Goal: Communication & Community: Answer question/provide support

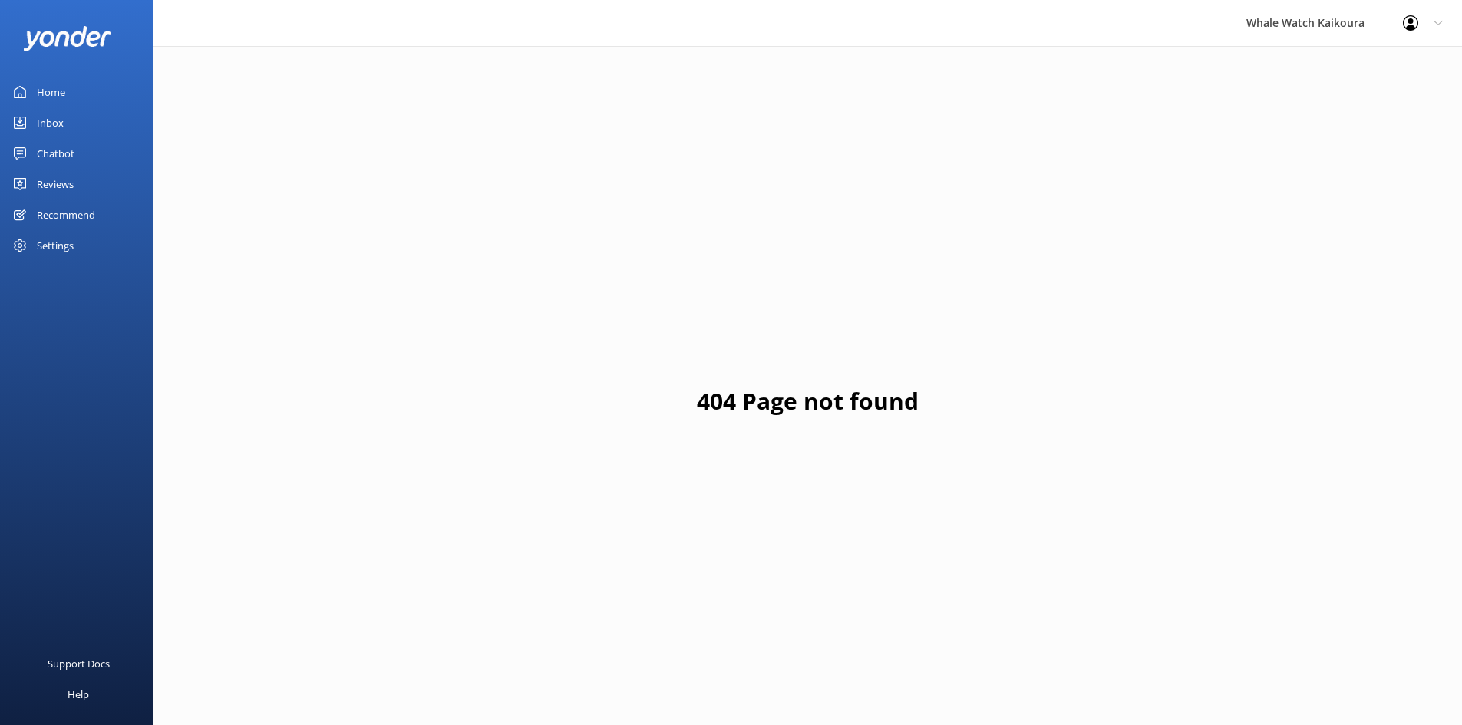
click at [80, 98] on link "Home" at bounding box center [77, 92] width 154 height 31
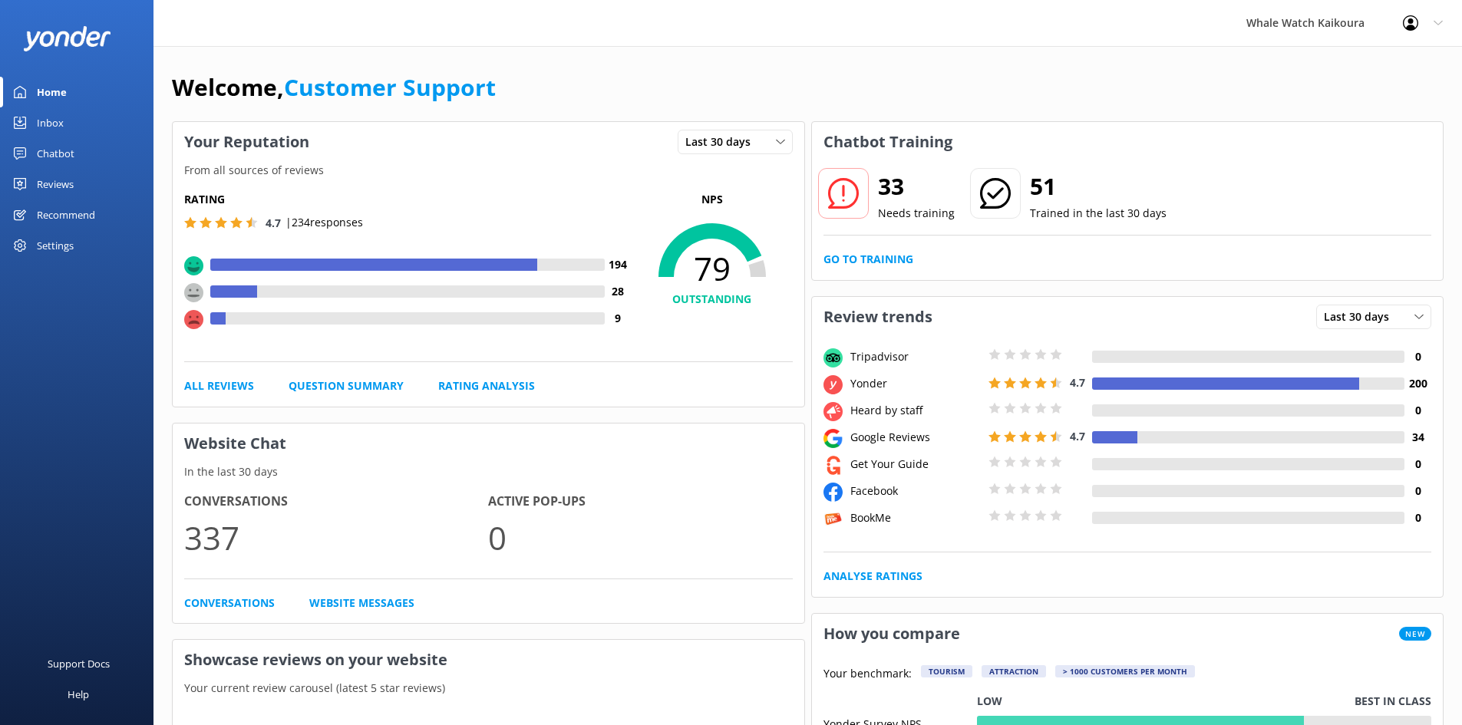
click at [59, 126] on div "Inbox" at bounding box center [50, 122] width 27 height 31
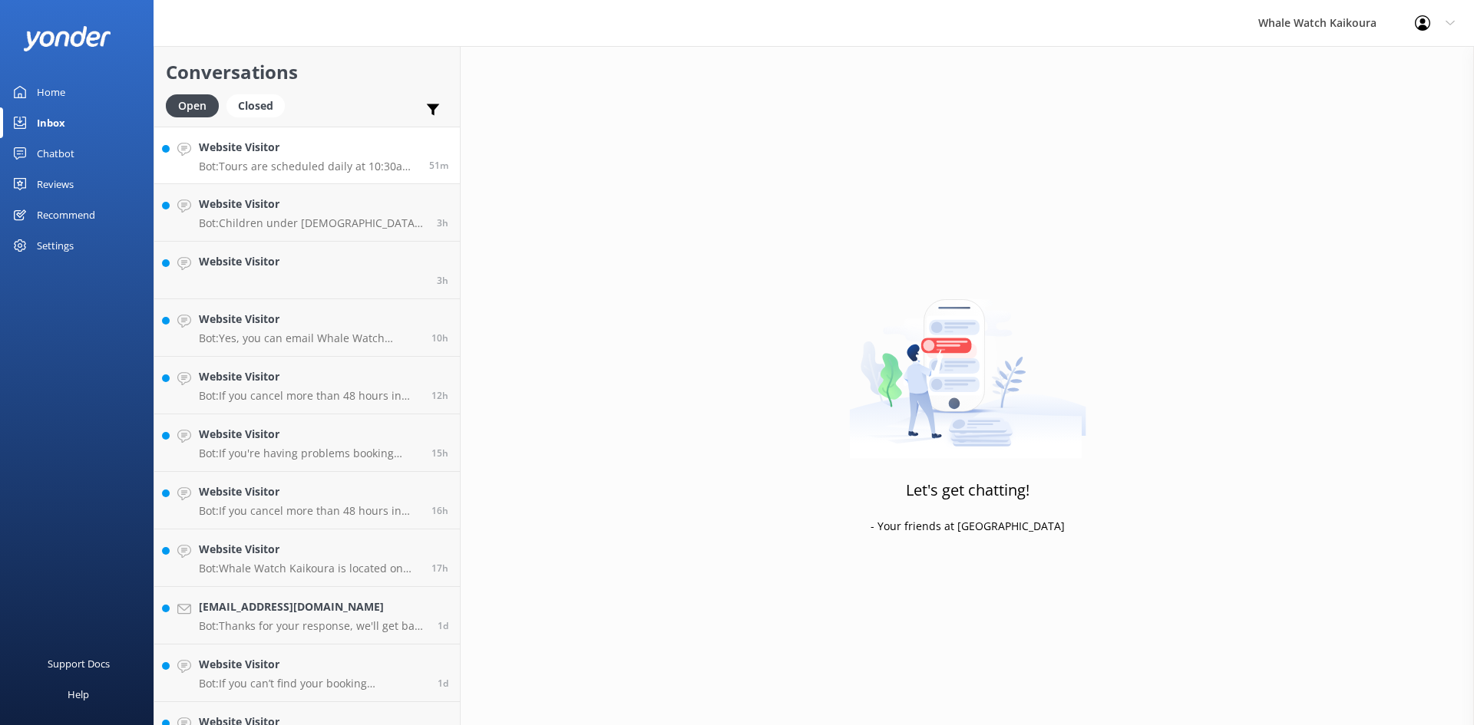
click at [305, 157] on div "Website Visitor Bot: Tours are scheduled daily at 10:30am year-round. As demand…" at bounding box center [308, 155] width 219 height 33
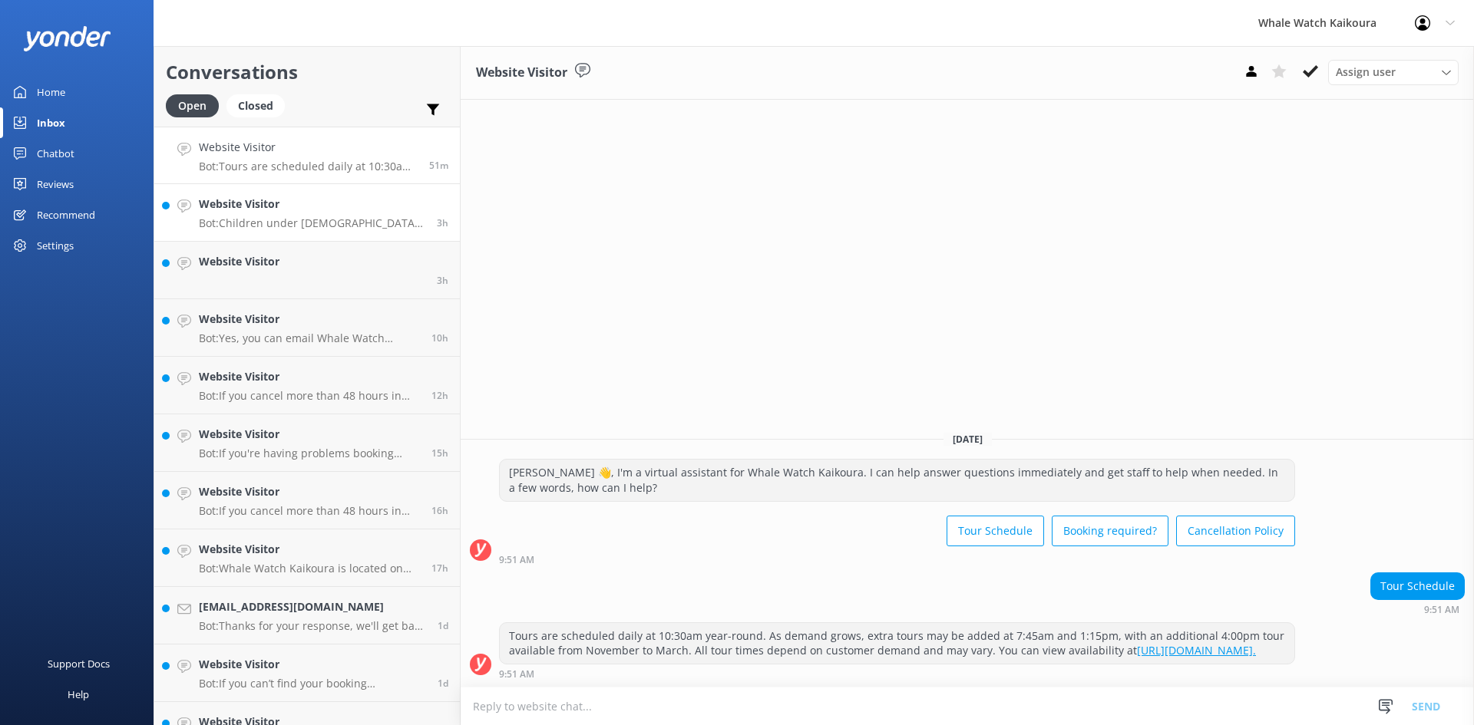
click at [304, 226] on p "Bot: Children under [DEMOGRAPHIC_DATA] are not permitted on our tours. In some …" at bounding box center [312, 223] width 226 height 14
click at [258, 269] on h4 "Website Visitor" at bounding box center [239, 261] width 81 height 17
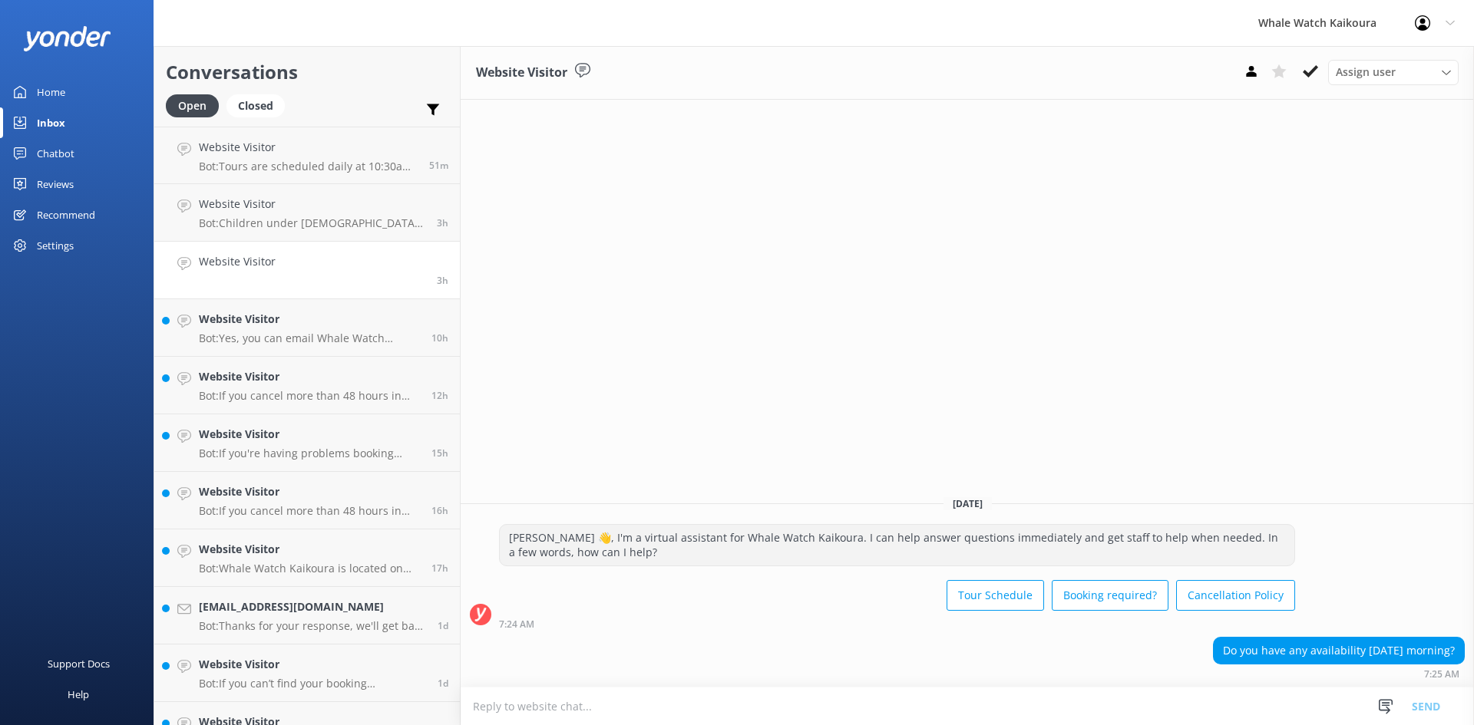
drag, startPoint x: 1230, startPoint y: 654, endPoint x: 1156, endPoint y: 700, distance: 87.5
click at [1157, 700] on textarea at bounding box center [967, 707] width 1013 height 38
drag, startPoint x: 1209, startPoint y: 652, endPoint x: 1473, endPoint y: 650, distance: 264.0
click at [1461, 650] on div "Do you have any availability [DATE] morning? 7:25 AM" at bounding box center [967, 658] width 1013 height 42
copy div "Do you have any availability [DATE] morning?"
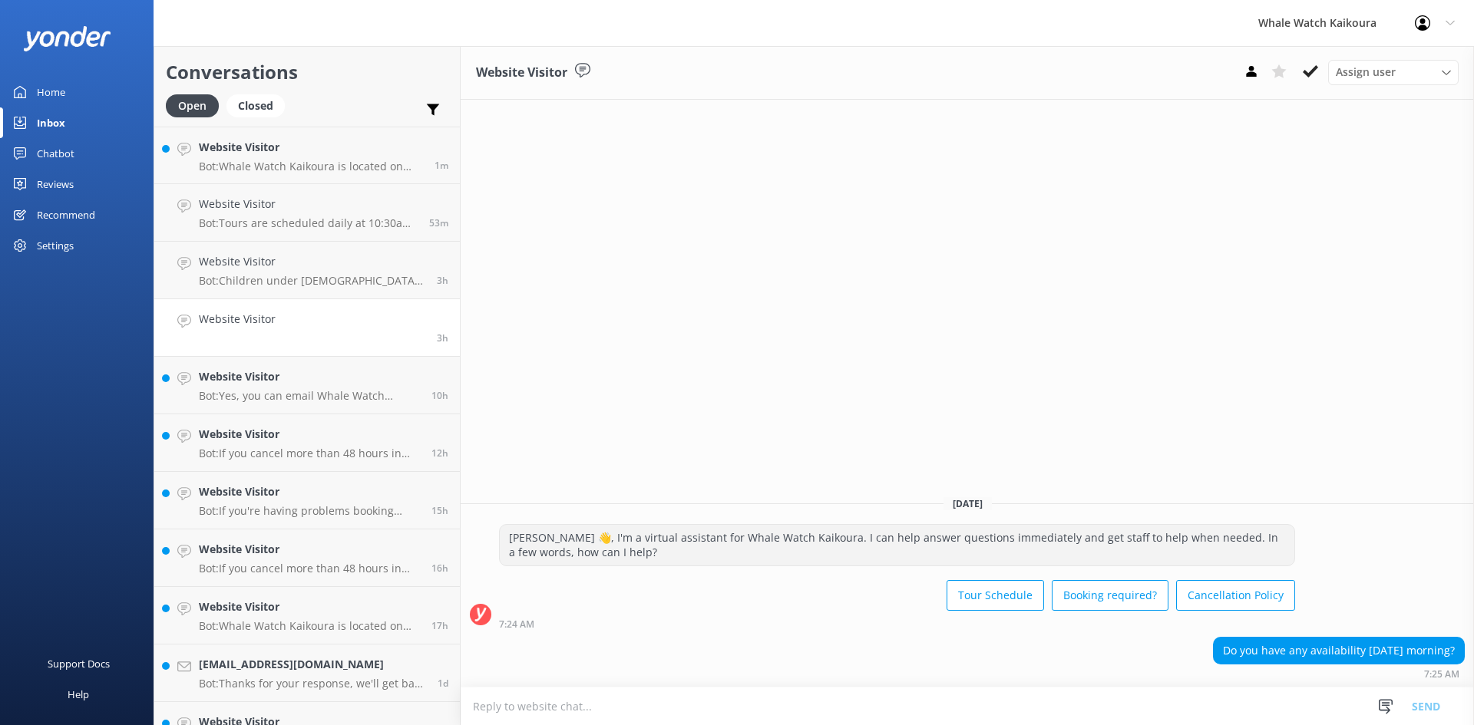
click at [536, 710] on textarea at bounding box center [967, 707] width 1013 height 38
click at [634, 708] on textarea at bounding box center [967, 707] width 1013 height 38
paste textarea "Kia ora, Yes, we currently have 8 seats available on the 10:30 AM tour [DATE], …"
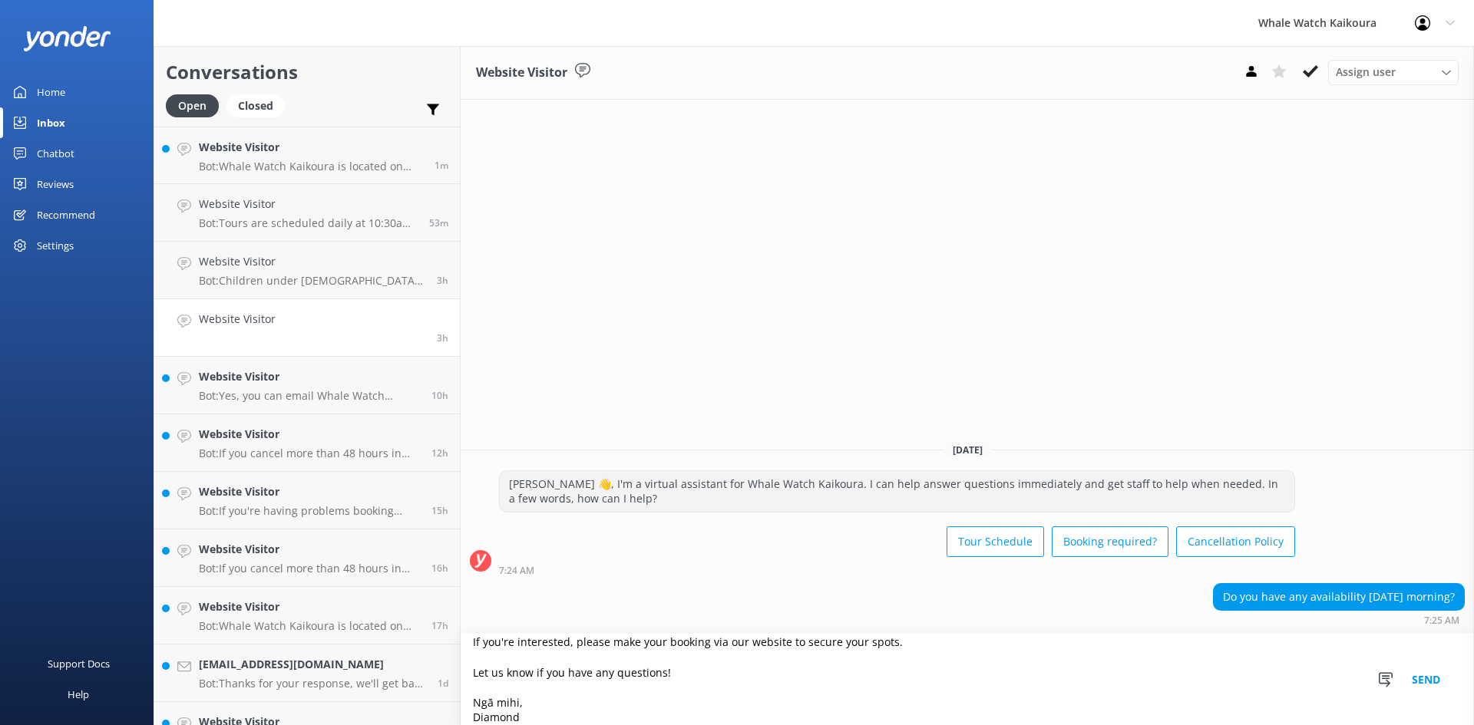
type textarea "Kia ora, Yes, we currently have 8 seats available on the 10:30 AM tour [DATE], …"
click at [1428, 677] on button "Send" at bounding box center [1426, 679] width 58 height 91
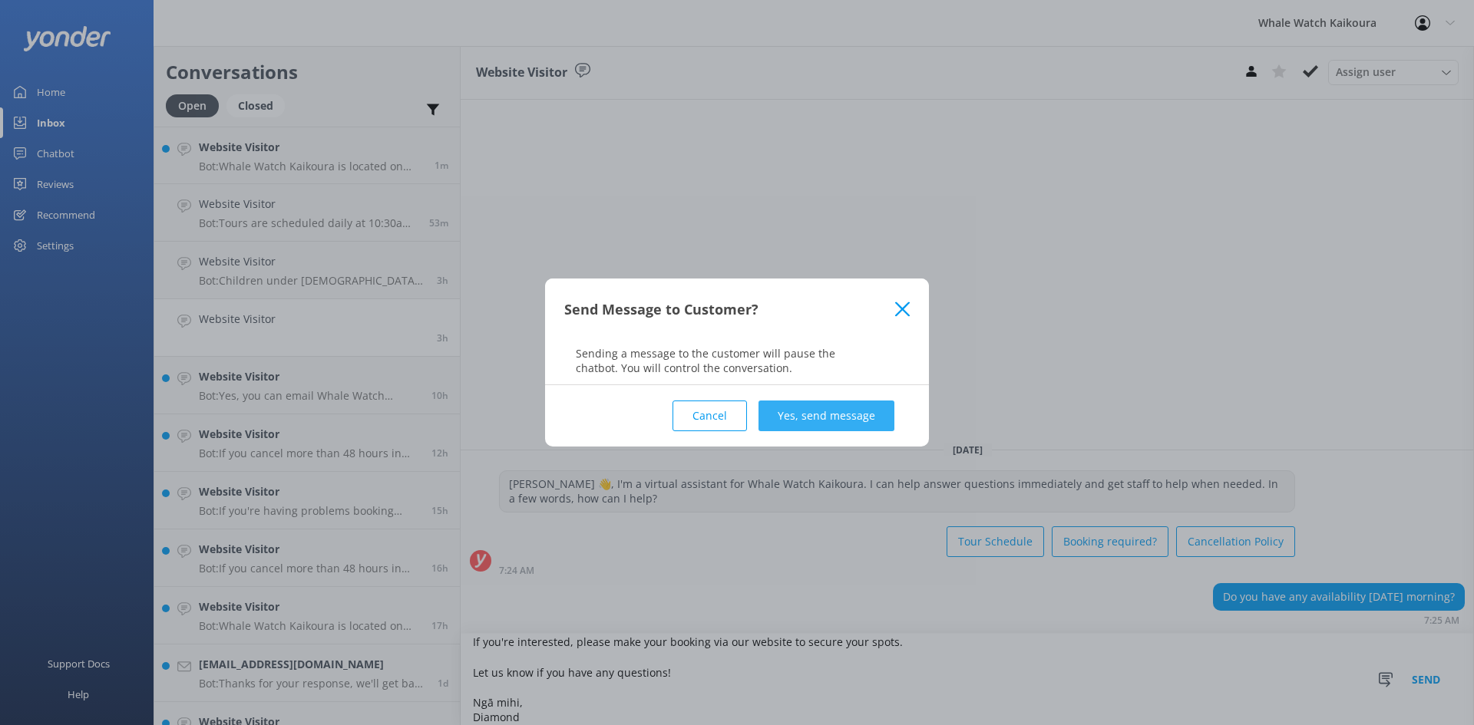
click at [834, 413] on button "Yes, send message" at bounding box center [826, 416] width 136 height 31
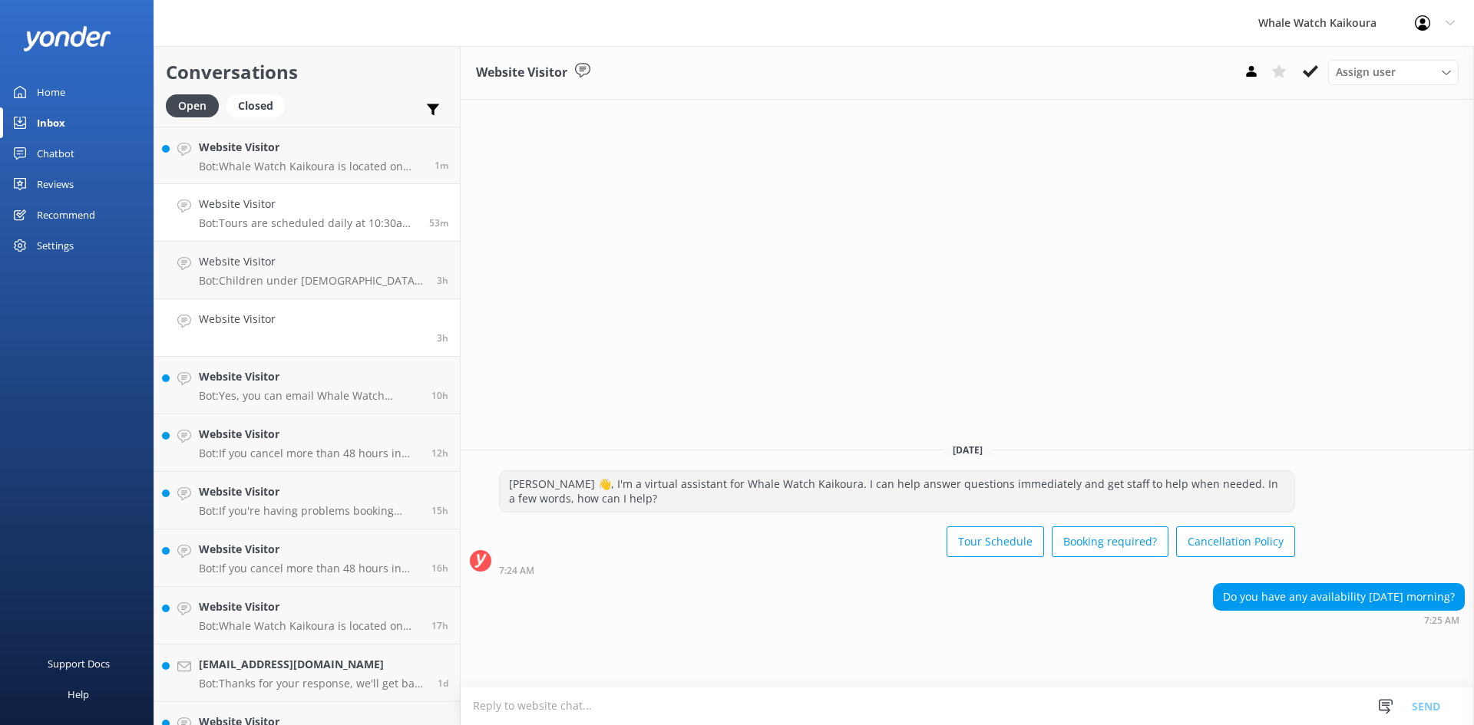
scroll to position [1, 0]
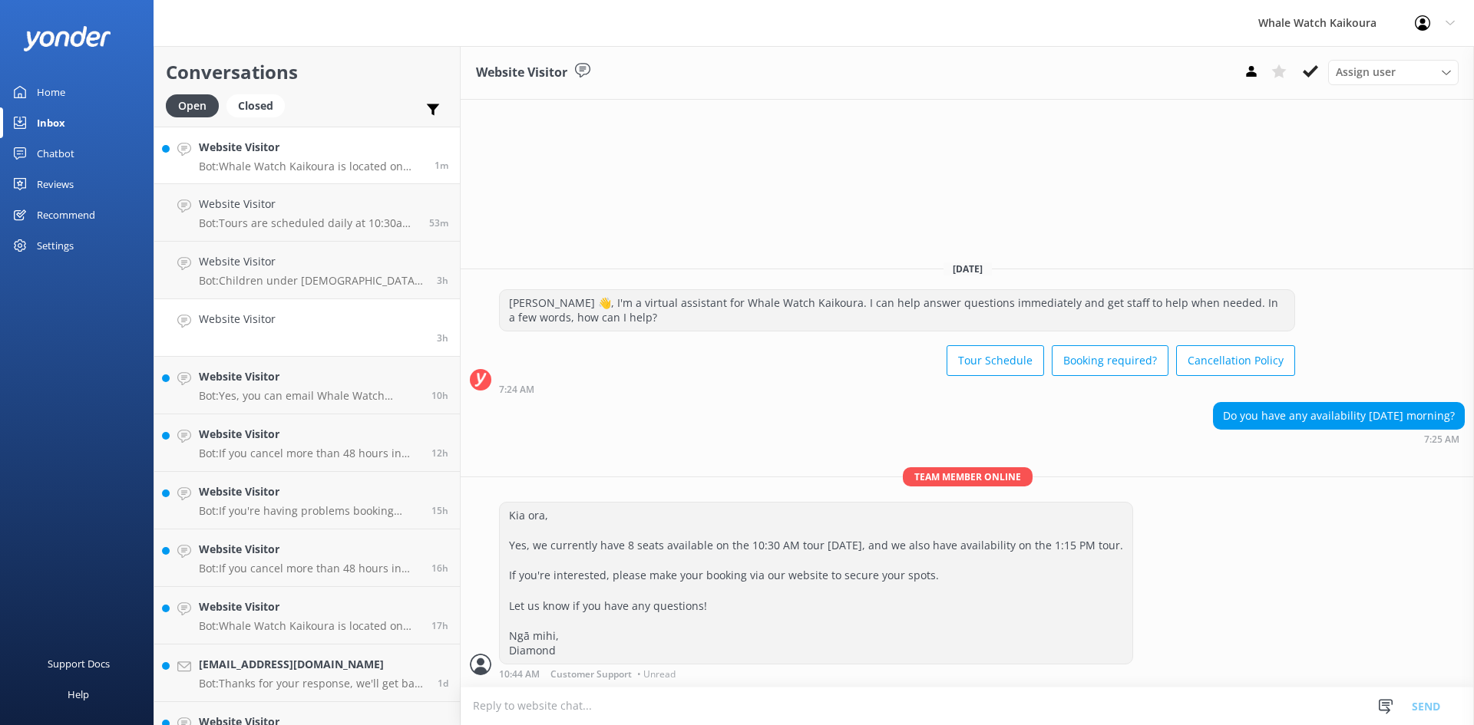
click at [313, 154] on h4 "Website Visitor" at bounding box center [311, 147] width 224 height 17
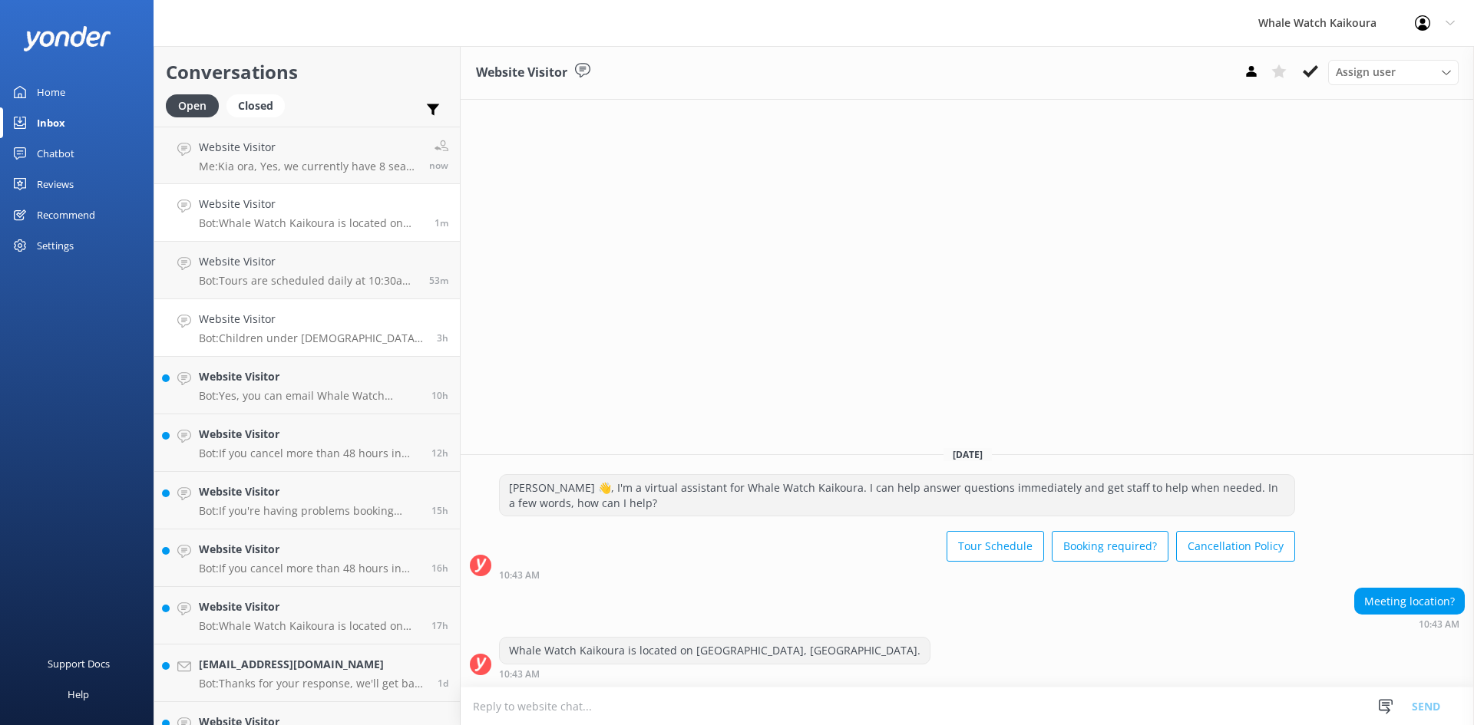
click at [213, 330] on div "Website Visitor Bot: Children under [DEMOGRAPHIC_DATA] are not permitted on our…" at bounding box center [312, 328] width 226 height 34
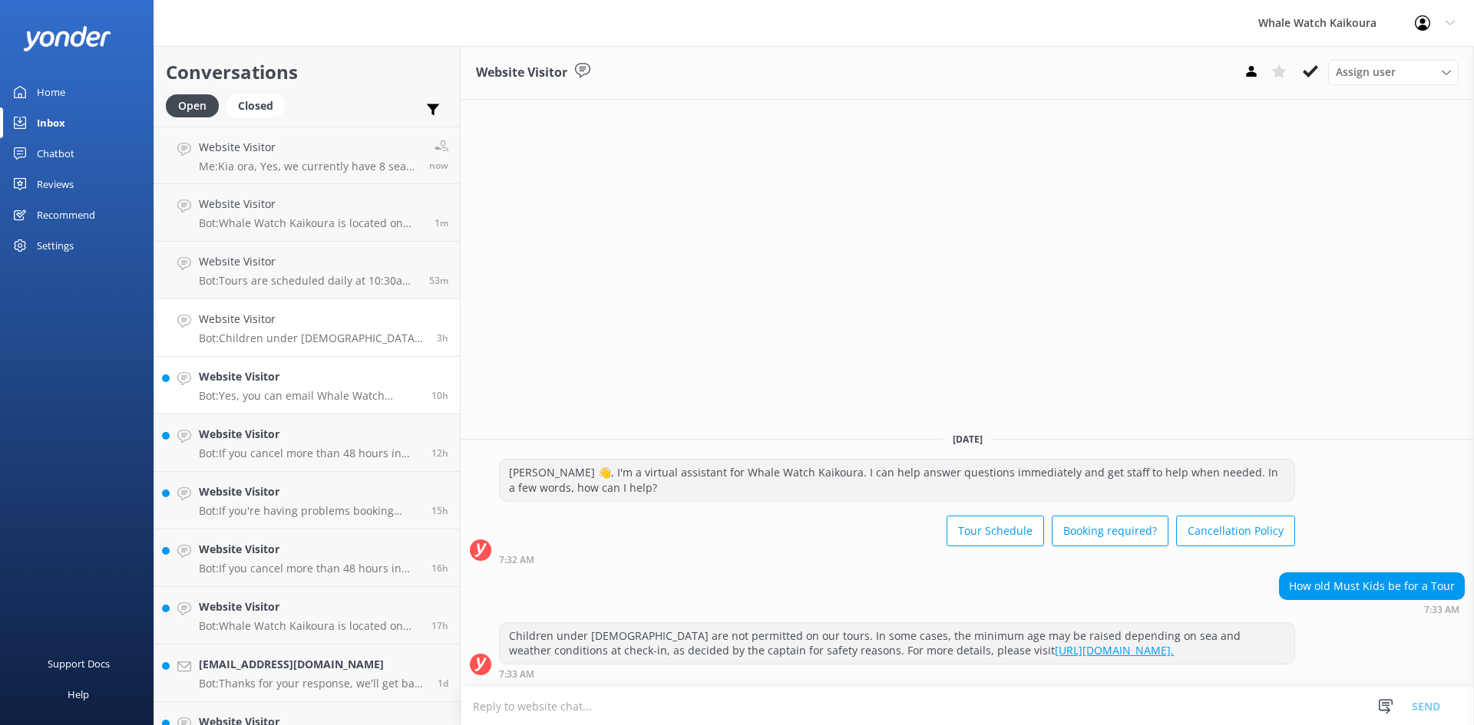
click at [258, 391] on p "Bot: Yes, you can email Whale Watch [PERSON_NAME] at [EMAIL_ADDRESS][DOMAIN_NAM…" at bounding box center [309, 396] width 221 height 14
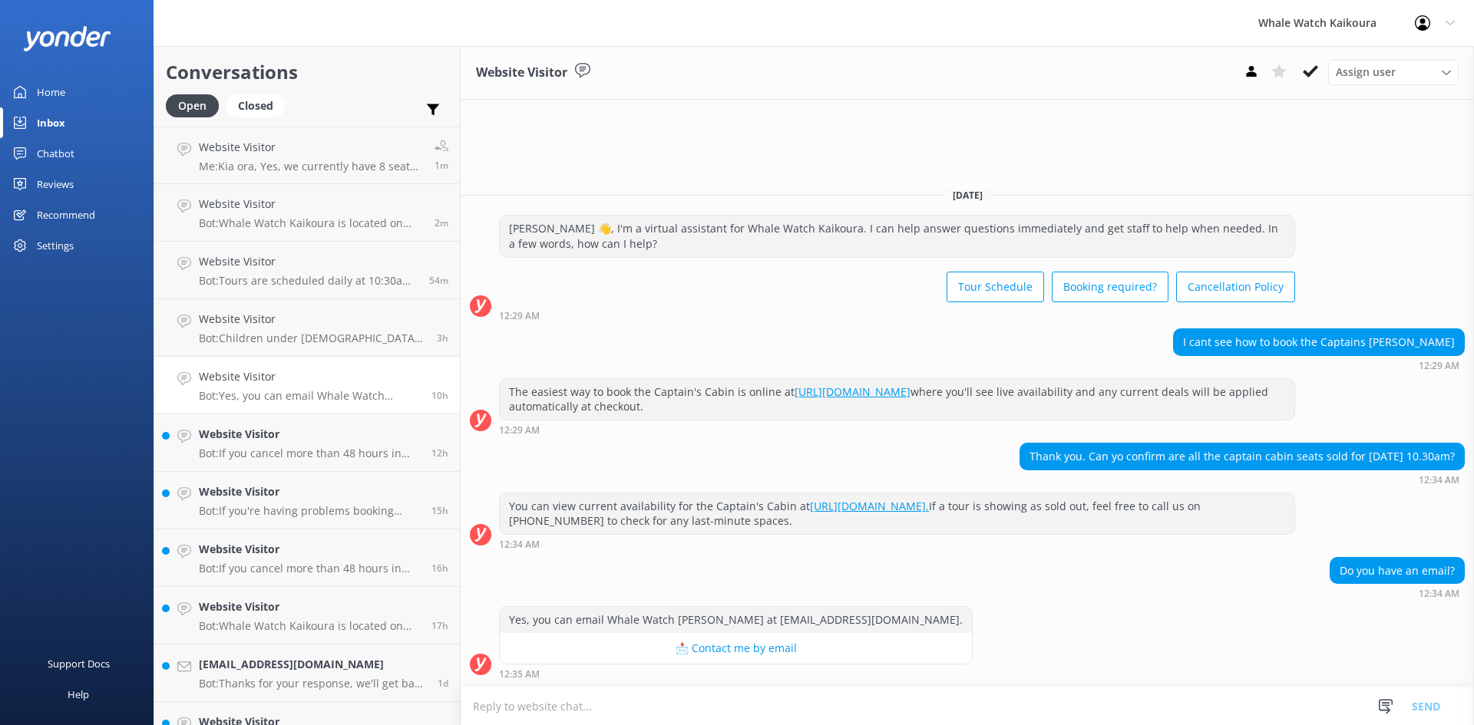
drag, startPoint x: 982, startPoint y: 453, endPoint x: 1461, endPoint y: 457, distance: 479.7
click at [1461, 457] on div "Thank you. Can yo confirm are all the captain cabin seats sold for [DATE] 10.30…" at bounding box center [1242, 457] width 444 height 26
copy div "Thank you. Can yo confirm are all the captain cabin seats sold for [DATE] 10.30…"
click at [575, 707] on textarea at bounding box center [967, 707] width 1013 height 38
paste textarea "Kia ora, Yes, that is correct — the Captain’s Cabin is sold out for the 10:30 A…"
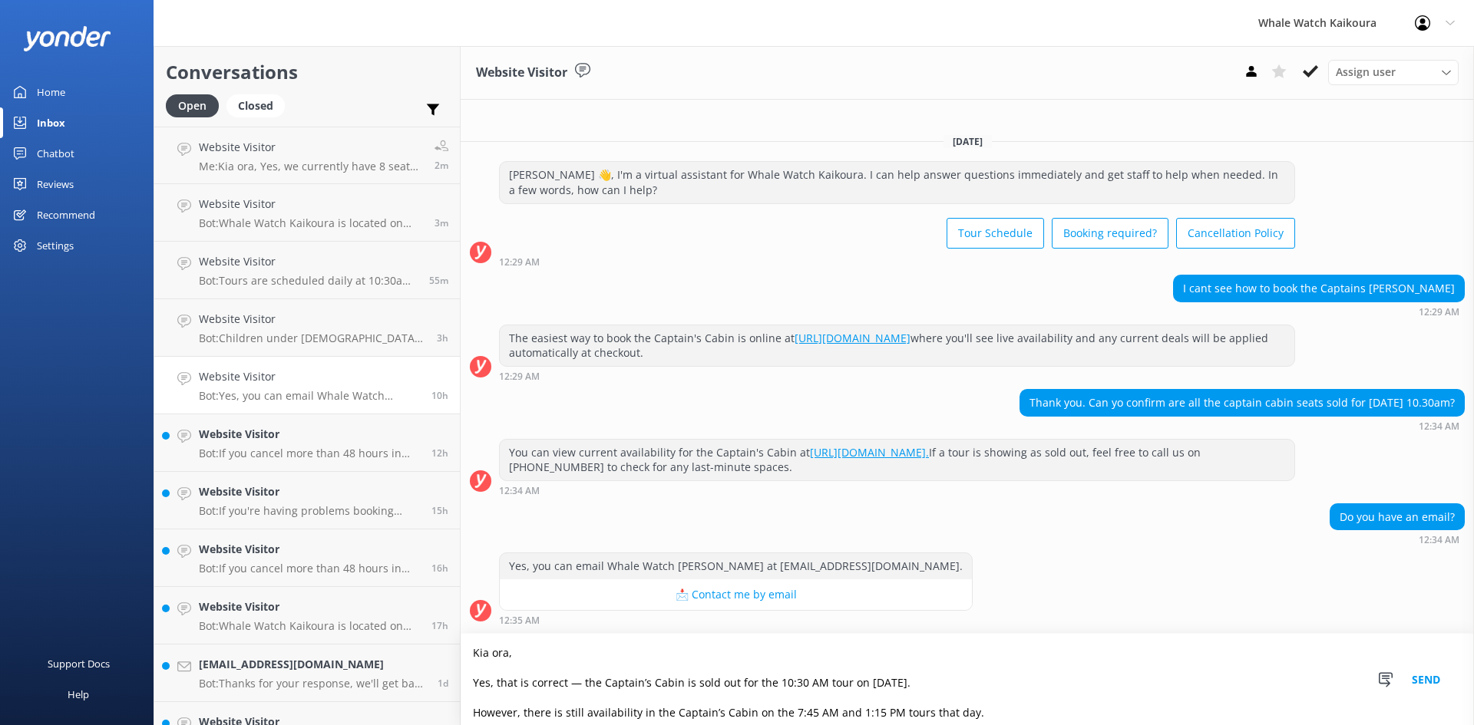
scroll to position [101, 0]
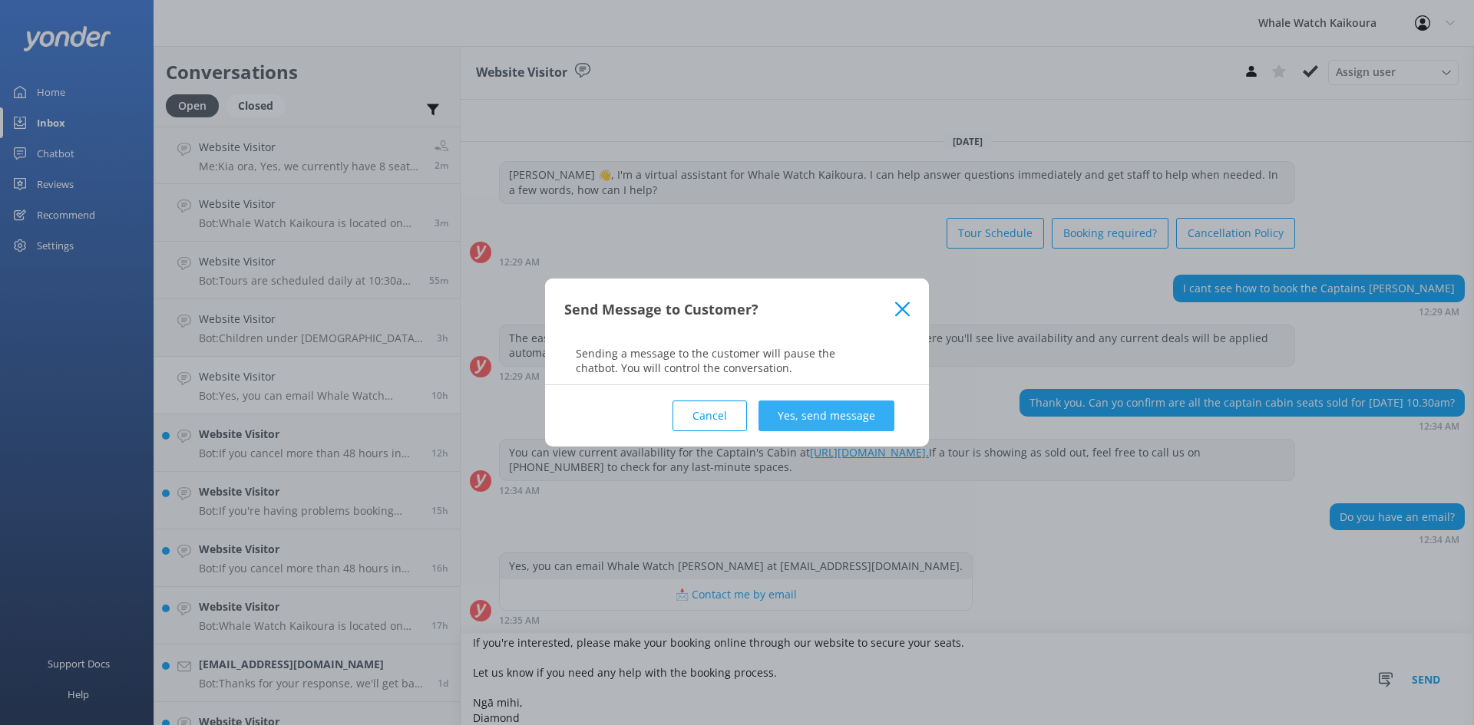
type textarea "Kia ora, Yes, that is correct — the Captain’s Cabin is sold out for the 10:30 A…"
click at [812, 411] on button "Yes, send message" at bounding box center [826, 416] width 136 height 31
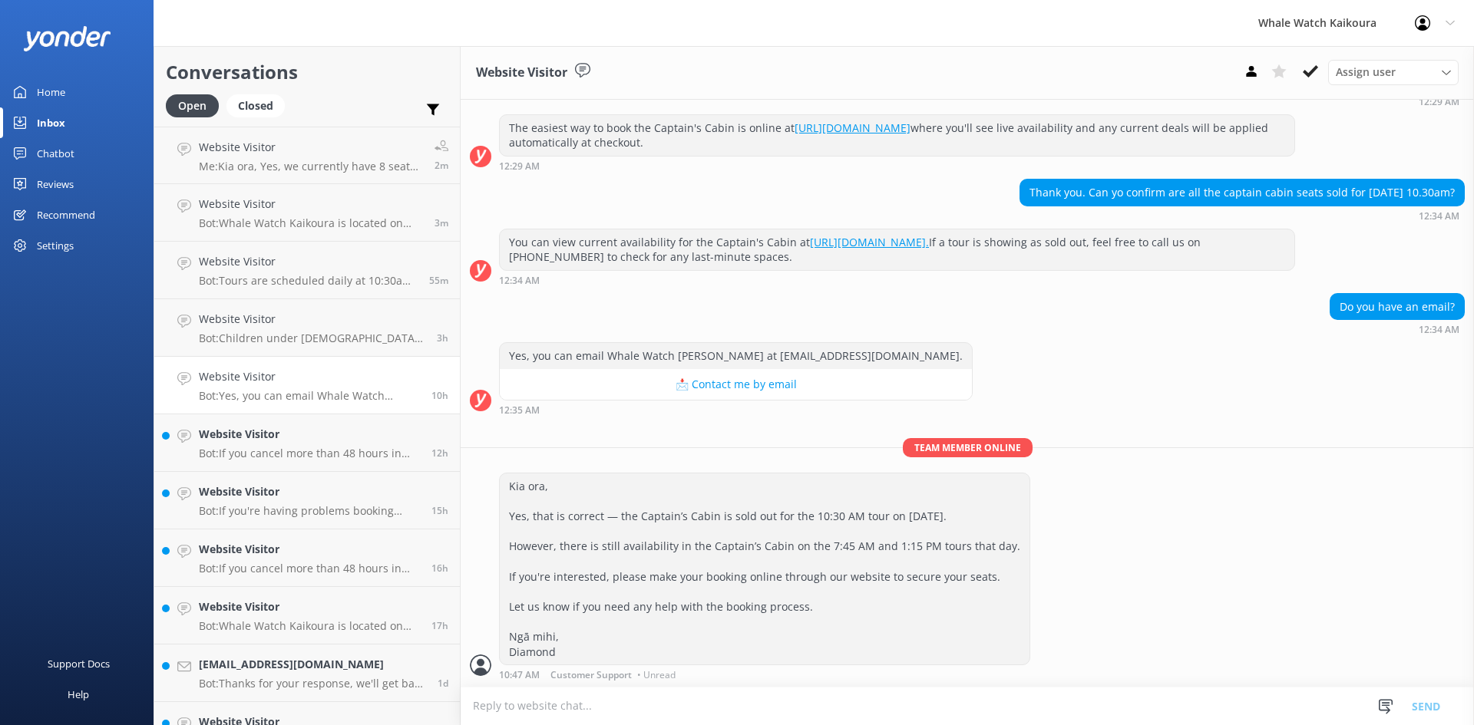
scroll to position [190, 0]
click at [258, 426] on h4 "Website Visitor" at bounding box center [309, 434] width 221 height 17
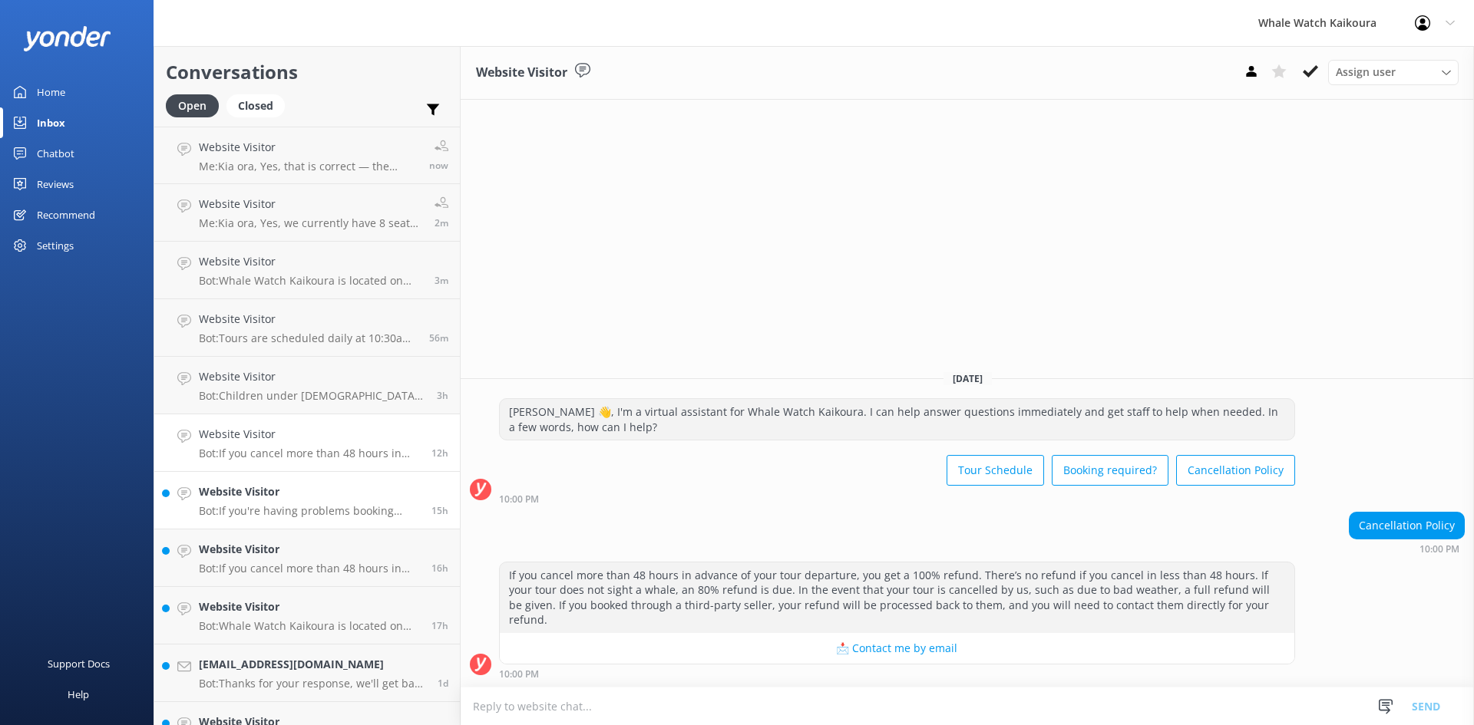
click at [293, 508] on p "Bot: If you're having problems booking online, please email your request to [EM…" at bounding box center [309, 511] width 221 height 14
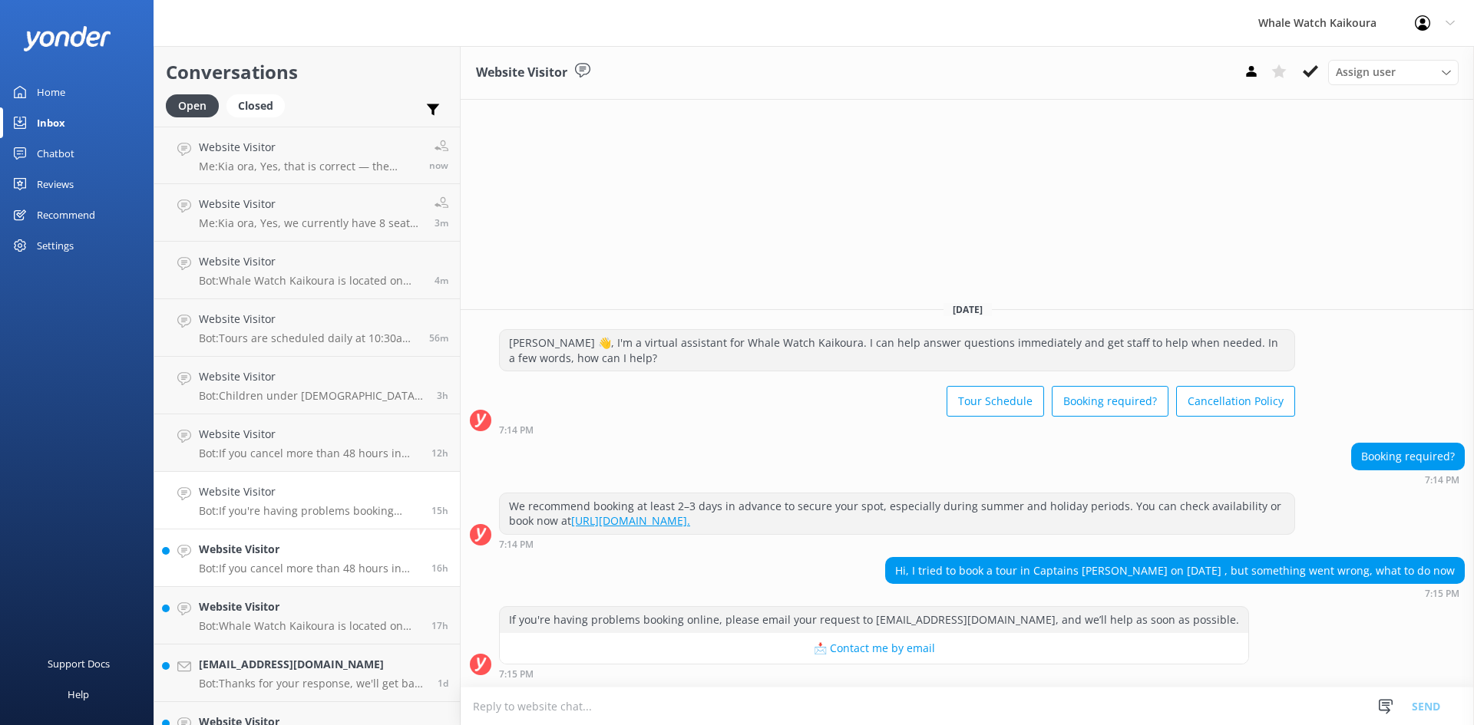
click at [348, 560] on div "Website Visitor Bot: If you cancel more than 48 hours in advance of your tour d…" at bounding box center [309, 558] width 221 height 34
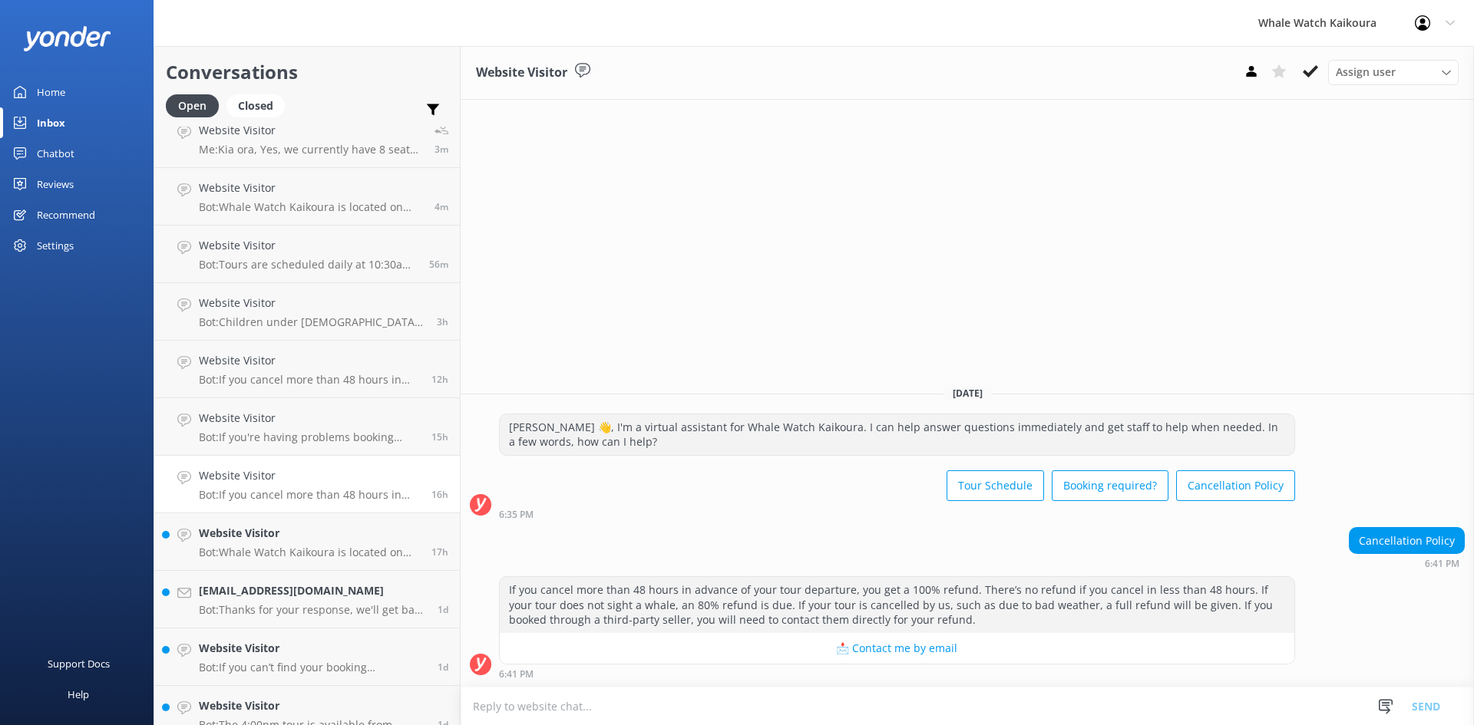
scroll to position [230, 0]
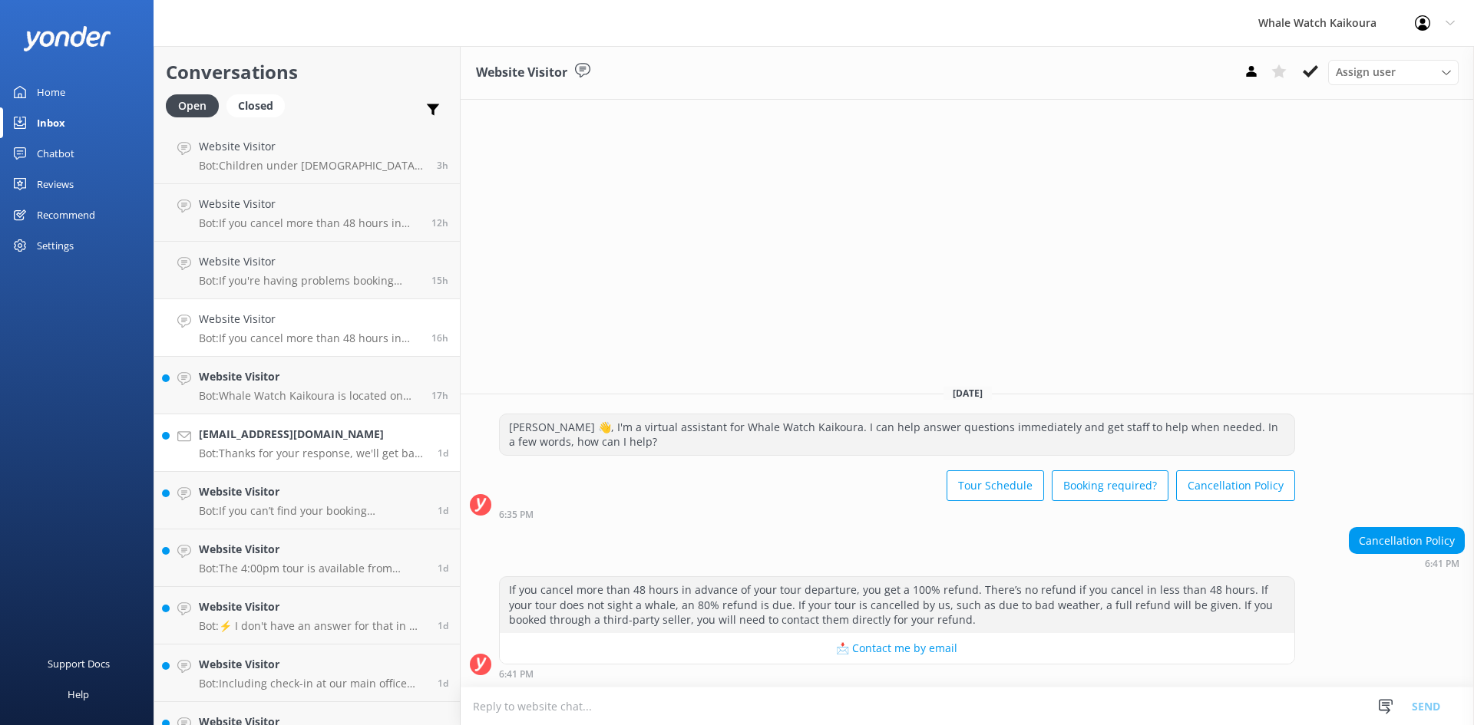
click at [325, 445] on div "[EMAIL_ADDRESS][DOMAIN_NAME] Bot: Thanks for your response, we'll get back to y…" at bounding box center [312, 443] width 227 height 34
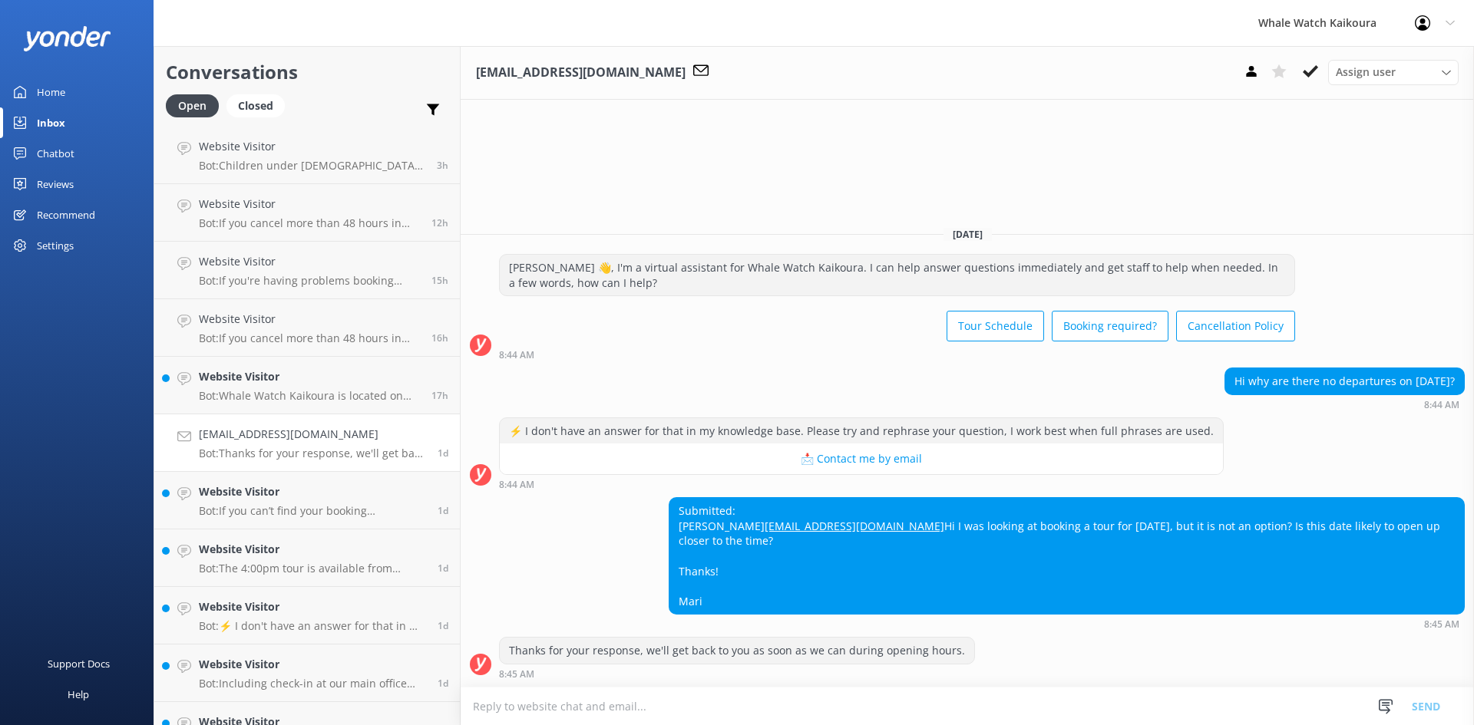
scroll to position [307, 0]
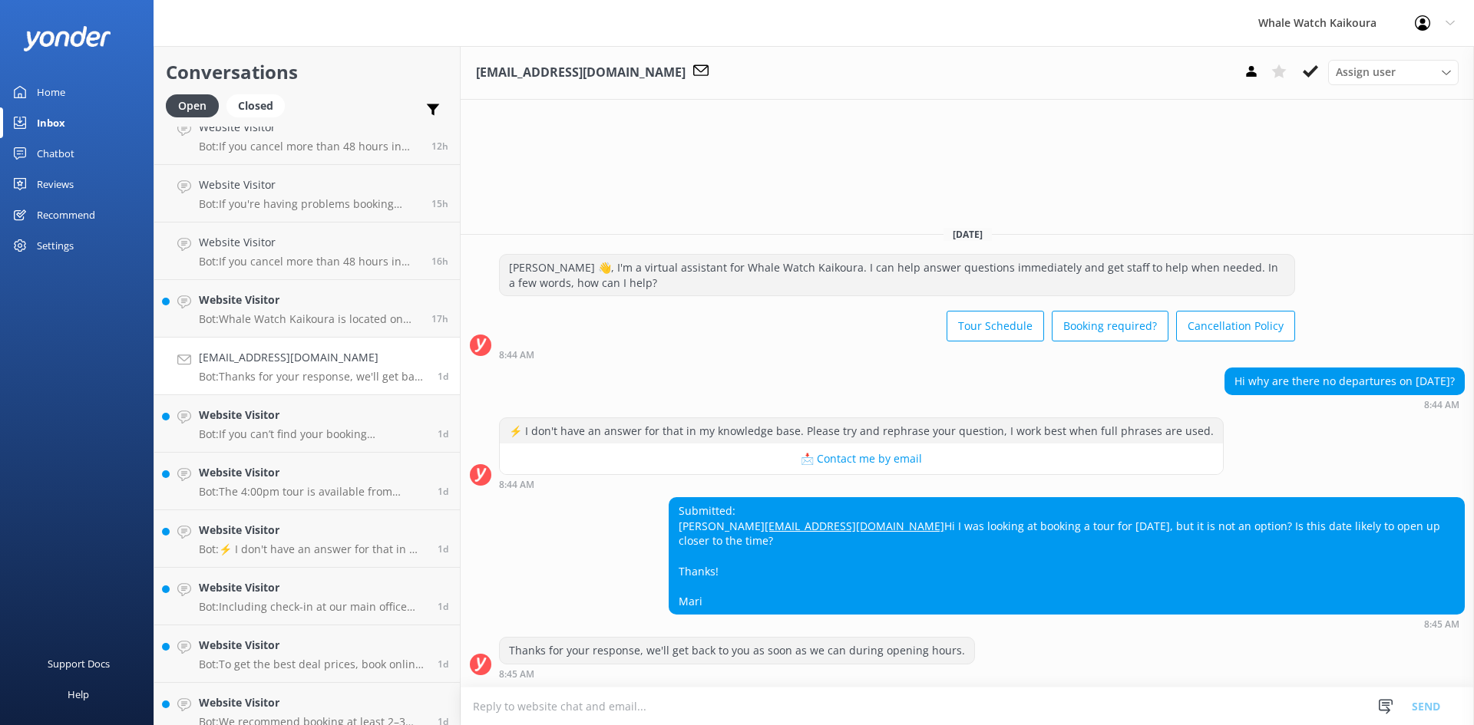
drag, startPoint x: 896, startPoint y: 587, endPoint x: 834, endPoint y: 496, distance: 110.1
click at [834, 497] on div "Submitted: [PERSON_NAME] [PERSON_NAME][EMAIL_ADDRESS][DOMAIN_NAME] Hi I was loo…" at bounding box center [967, 563] width 1013 height 132
copy div "Submitted: [PERSON_NAME] [PERSON_NAME][EMAIL_ADDRESS][DOMAIN_NAME] Hi I was loo…"
click at [624, 697] on textarea at bounding box center [967, 707] width 1013 height 38
paste textarea "Kia [PERSON_NAME], Thanks for your message. We’re not open on the [DATE] and [D…"
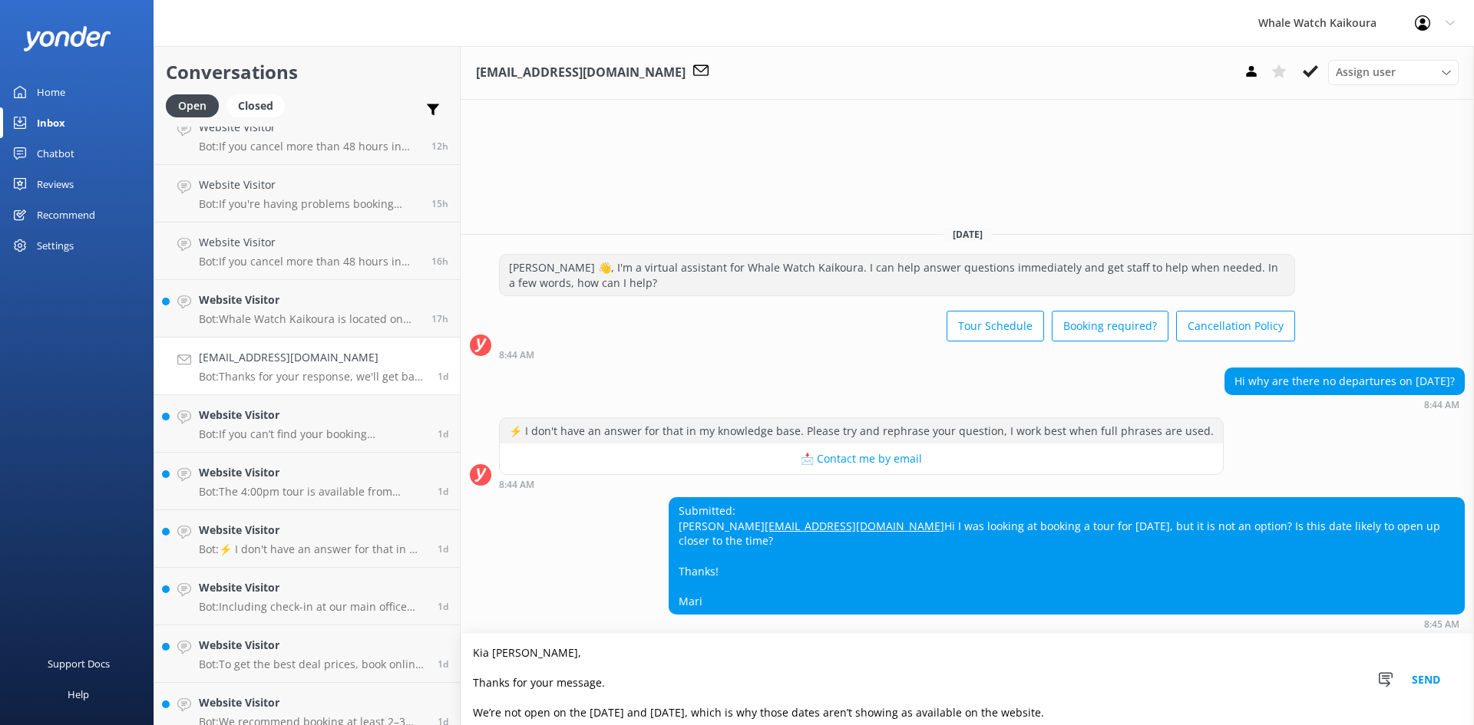
scroll to position [71, 0]
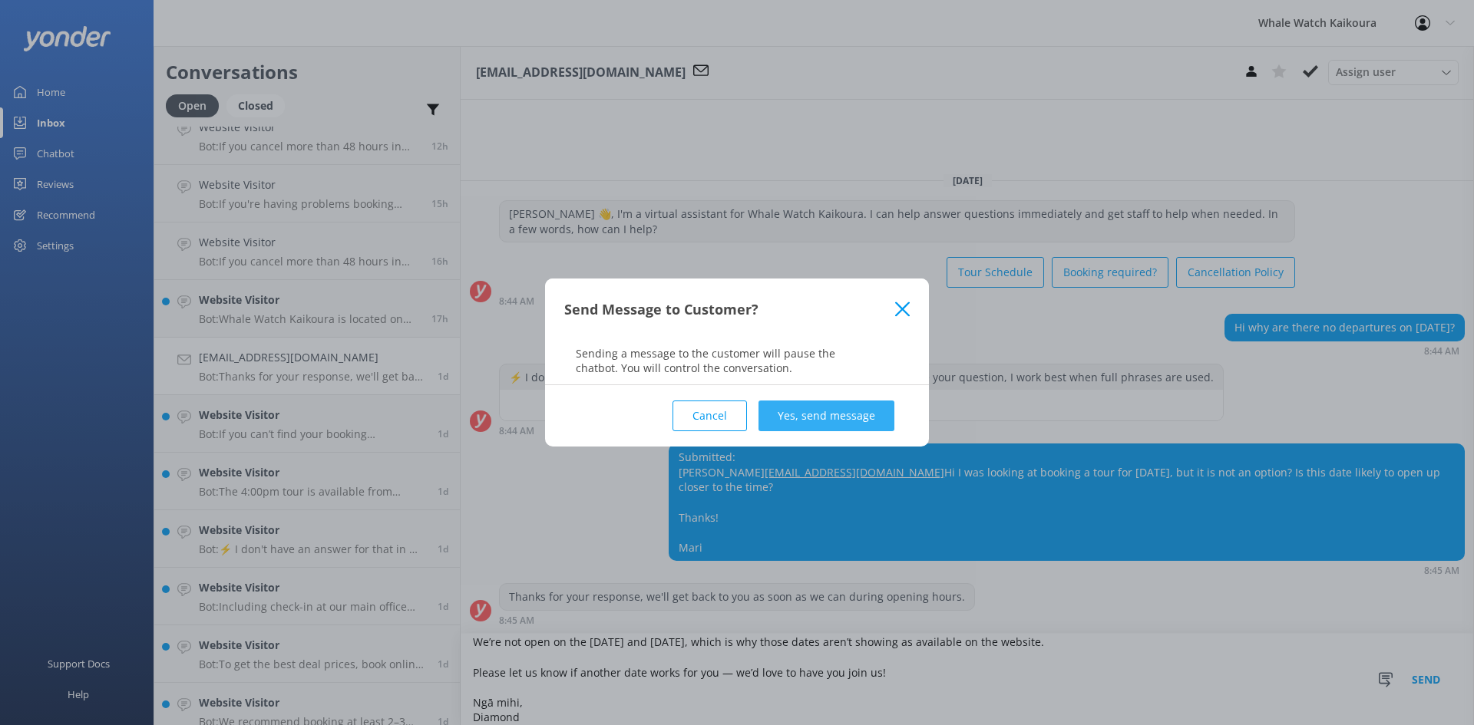
type textarea "Kia [PERSON_NAME], Thanks for your message. We’re not open on the [DATE] and [D…"
click at [827, 409] on button "Yes, send message" at bounding box center [826, 416] width 136 height 31
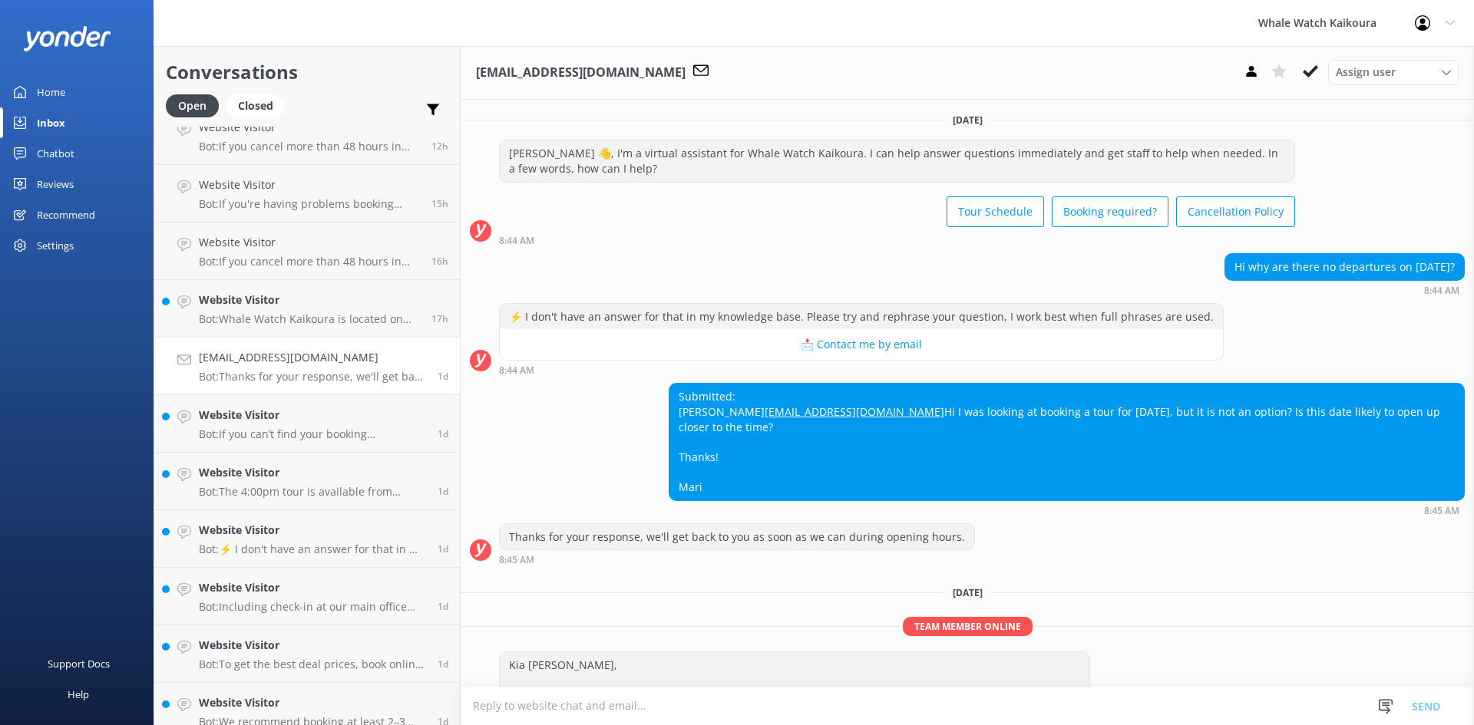
scroll to position [164, 0]
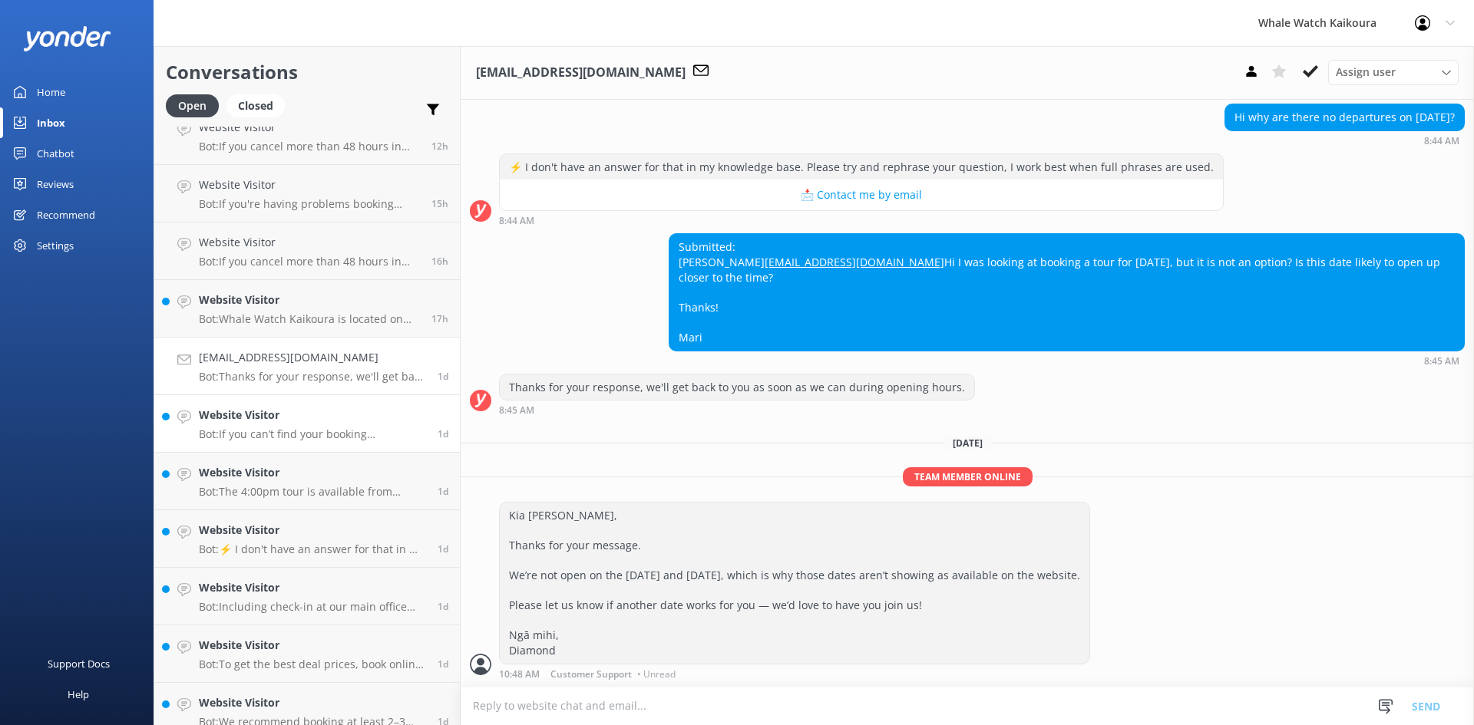
click at [312, 443] on link "Website Visitor Bot: If you can’t find your booking confirmation, please check …" at bounding box center [306, 424] width 305 height 58
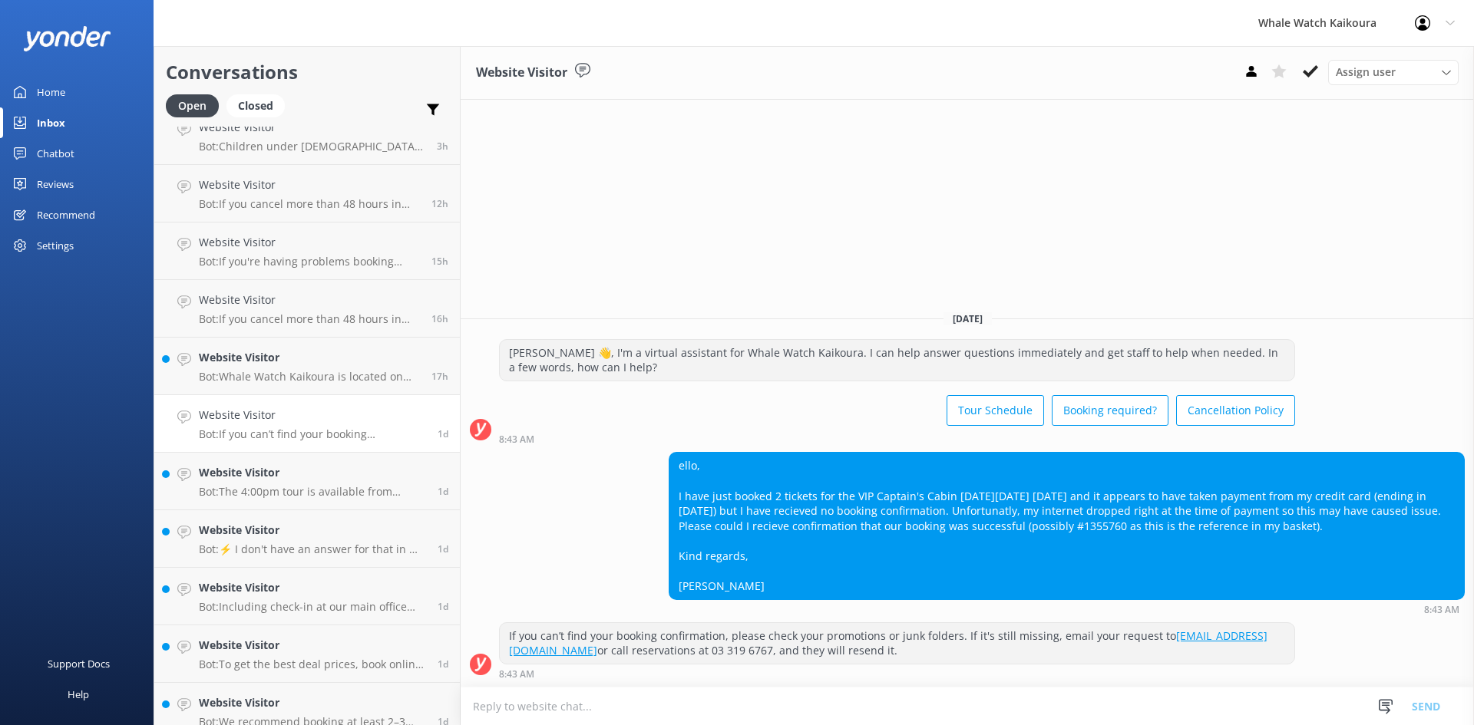
click at [1124, 526] on div "ello, I have just booked 2 tickets for the VIP Captain's Cabin [DATE][DATE] [DA…" at bounding box center [1066, 526] width 794 height 146
copy div "1355760"
click at [775, 711] on textarea at bounding box center [967, 707] width 1013 height 38
drag, startPoint x: 593, startPoint y: 635, endPoint x: 912, endPoint y: 648, distance: 319.6
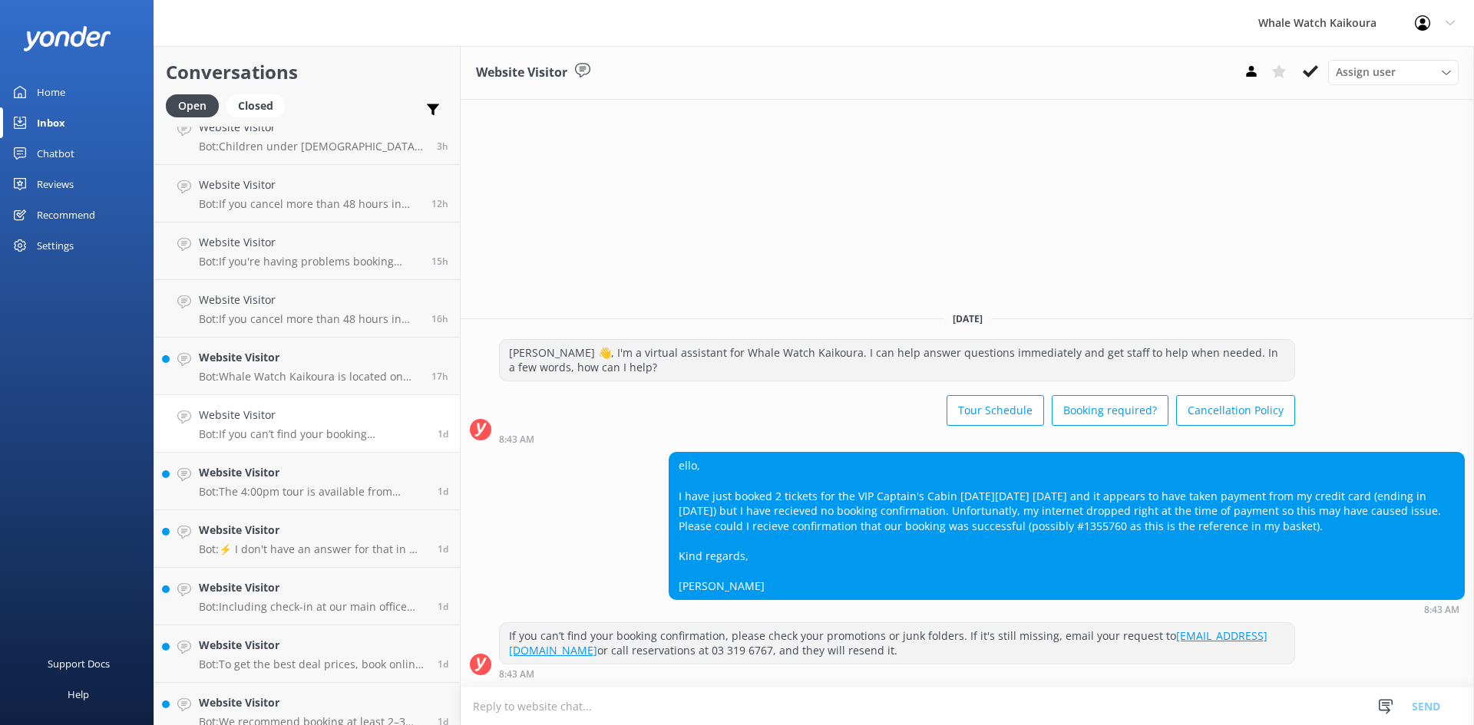
click at [912, 648] on div "If you can’t find your booking confirmation, please check your promotions or ju…" at bounding box center [897, 643] width 794 height 41
drag, startPoint x: 903, startPoint y: 657, endPoint x: 754, endPoint y: 640, distance: 149.9
click at [754, 640] on div "If you can’t find your booking confirmation, please check your promotions or ju…" at bounding box center [897, 643] width 794 height 41
click at [950, 636] on div "If you can’t find your booking confirmation, please check your promotions or ju…" at bounding box center [897, 643] width 794 height 41
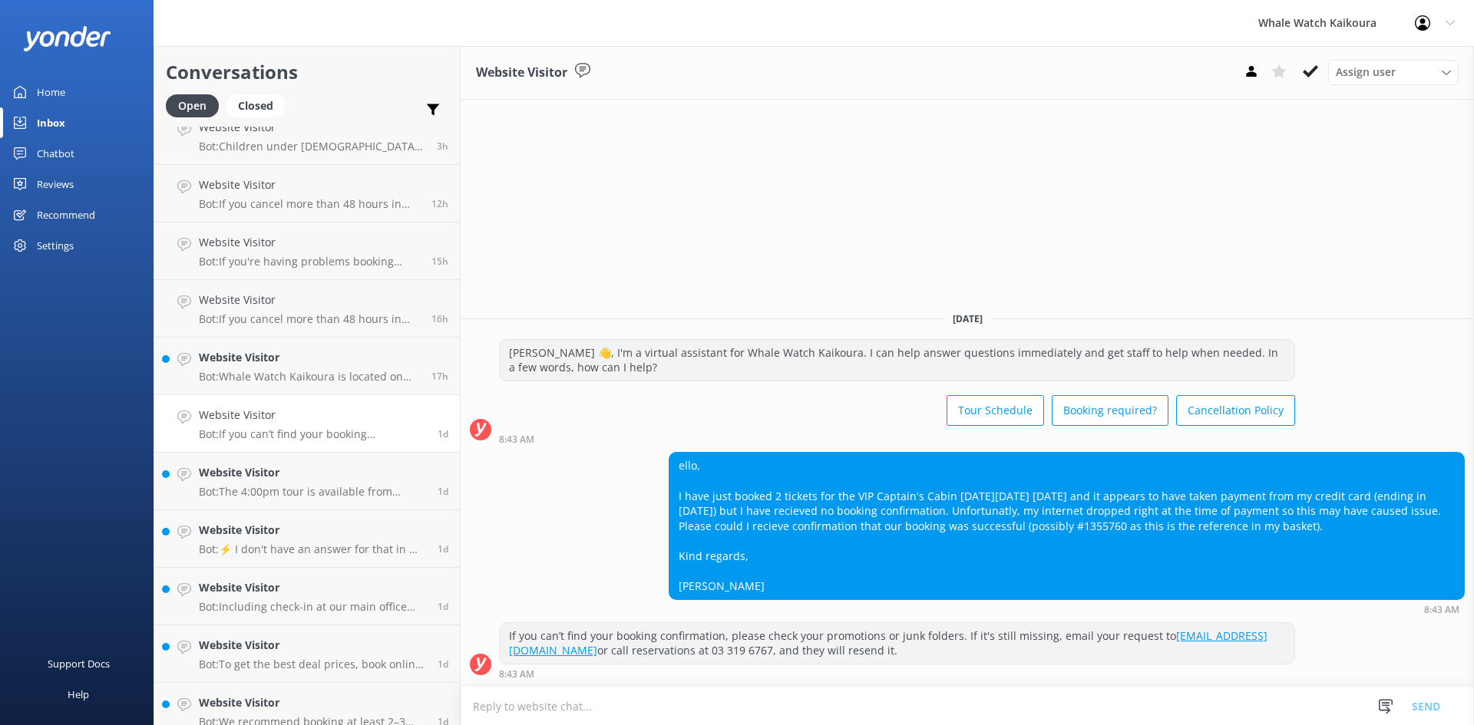
click at [774, 500] on div "ello, I have just booked 2 tickets for the VIP Captain's Cabin [DATE][DATE] [DA…" at bounding box center [1066, 526] width 794 height 146
drag, startPoint x: 792, startPoint y: 583, endPoint x: 673, endPoint y: 457, distance: 173.2
click at [673, 457] on div "ello, I have just booked 2 tickets for the VIP Captain's Cabin [DATE][DATE] [DA…" at bounding box center [1066, 526] width 794 height 146
copy div "ello, I have just booked 2 tickets for the VIP Captain's Cabin [DATE][DATE] [DA…"
drag, startPoint x: 615, startPoint y: 688, endPoint x: 596, endPoint y: 705, distance: 25.6
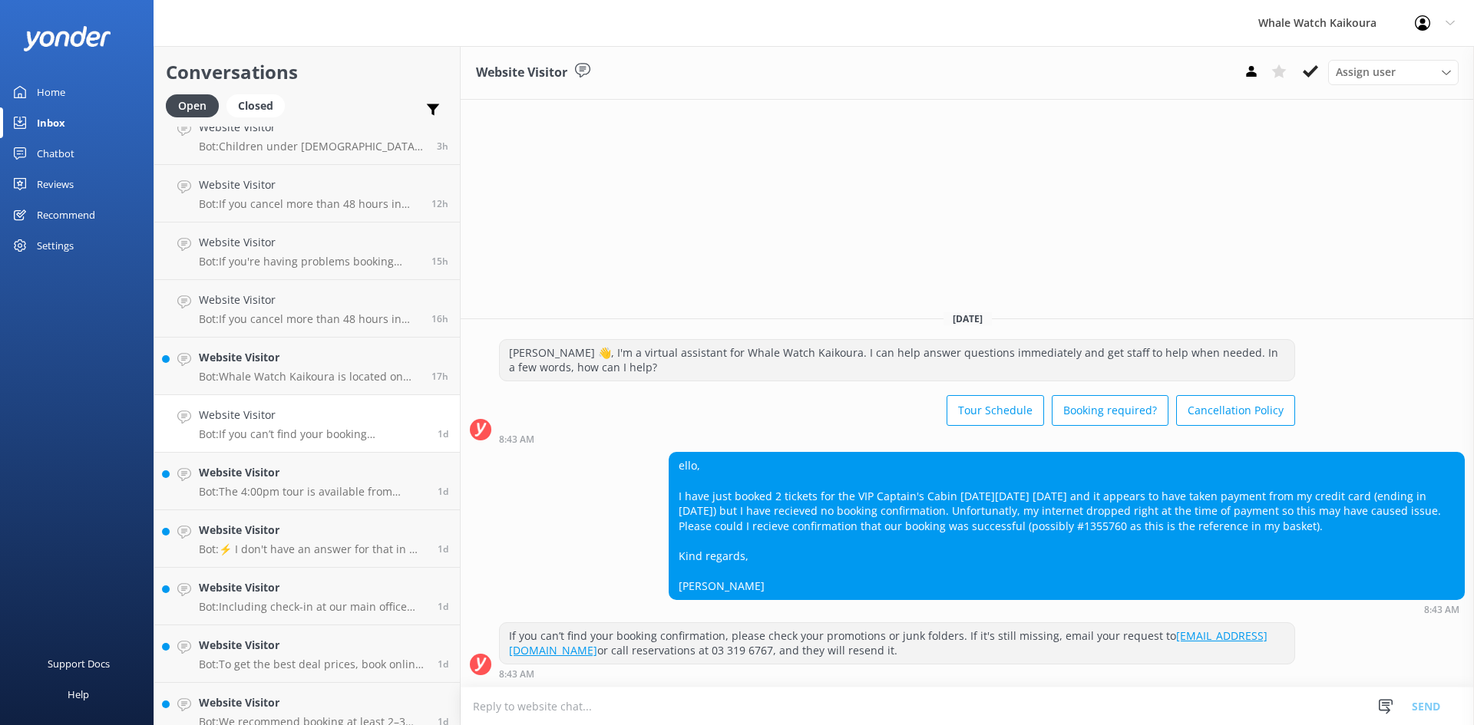
click at [609, 695] on textarea at bounding box center [967, 707] width 1013 height 38
paste textarea "Kia ora [PERSON_NAME], Thanks for your message. I’ve located your booking for […"
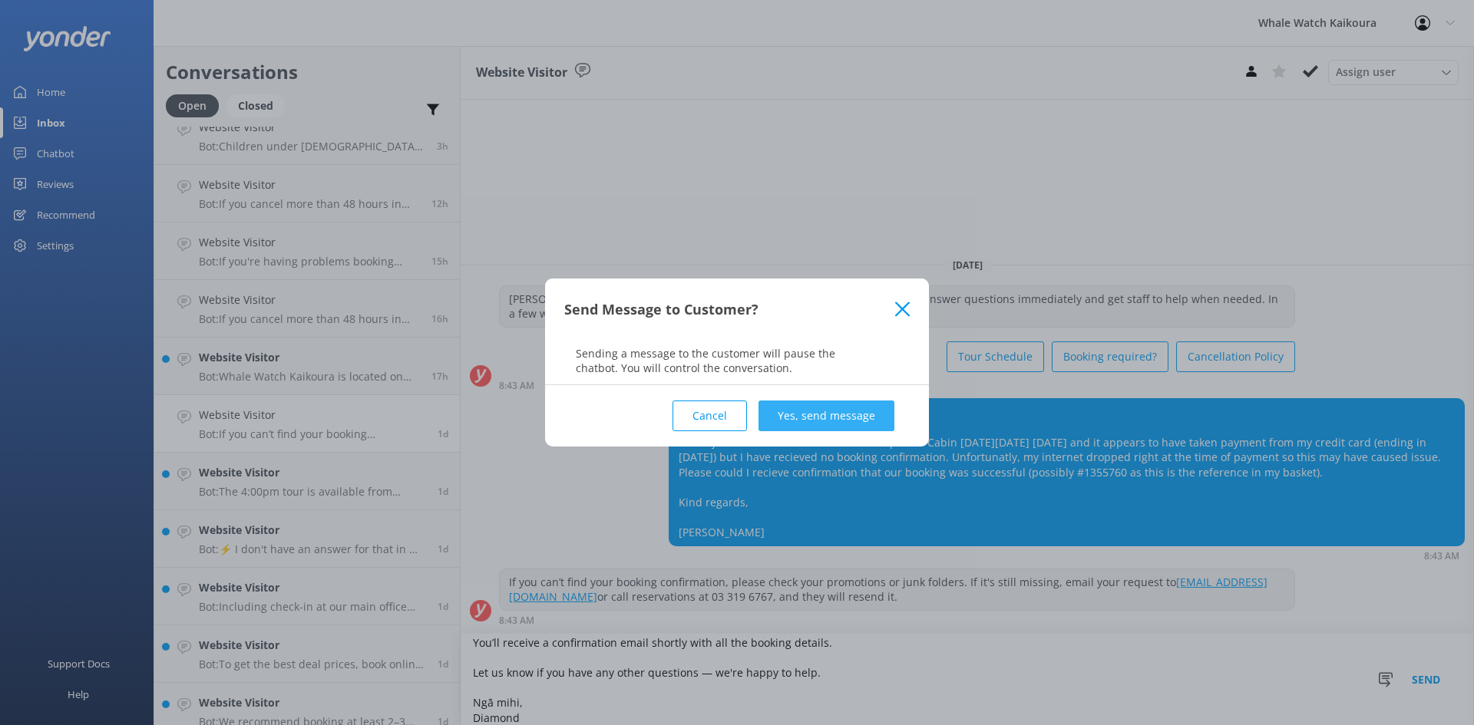
type textarea "Kia ora [PERSON_NAME], Thanks for your message. I’ve located your booking for […"
click at [856, 412] on button "Yes, send message" at bounding box center [826, 416] width 136 height 31
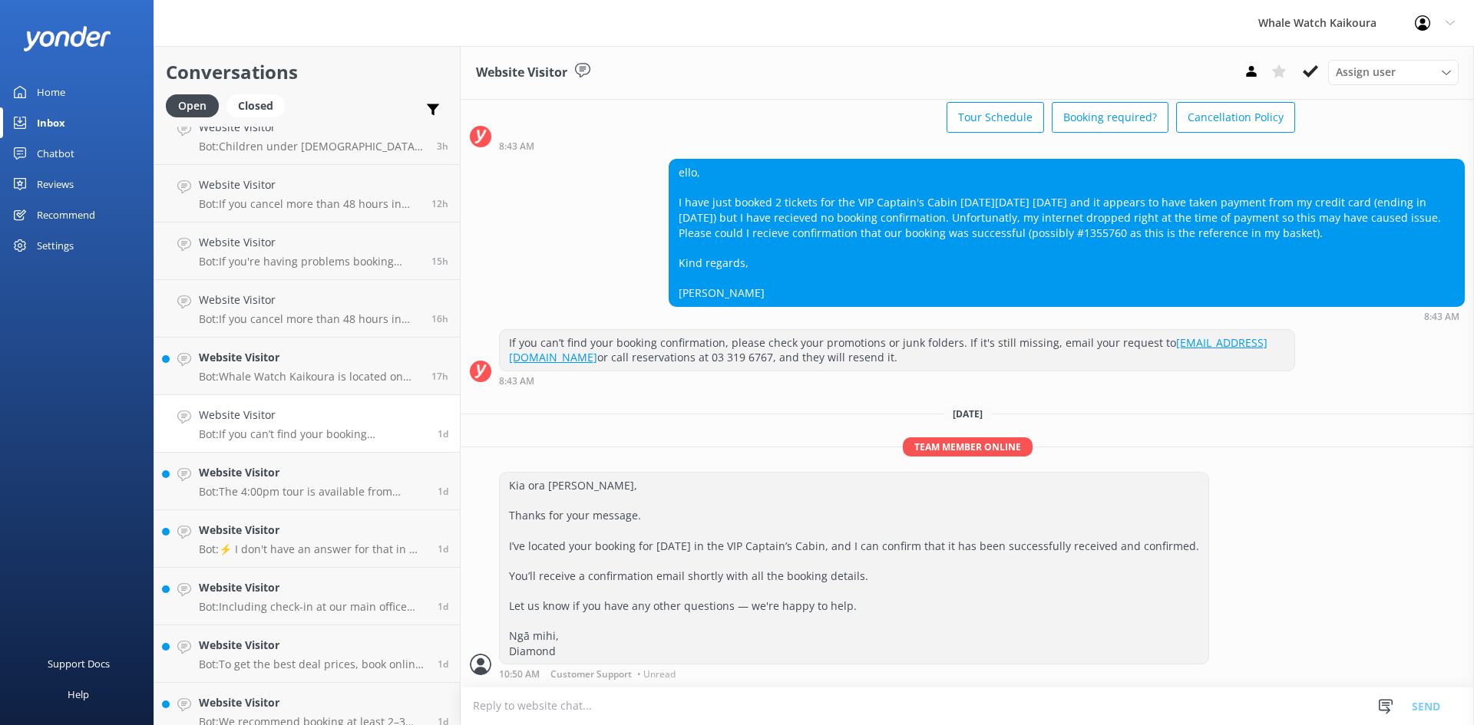
scroll to position [110, 0]
click at [288, 480] on h4 "Website Visitor" at bounding box center [312, 472] width 227 height 17
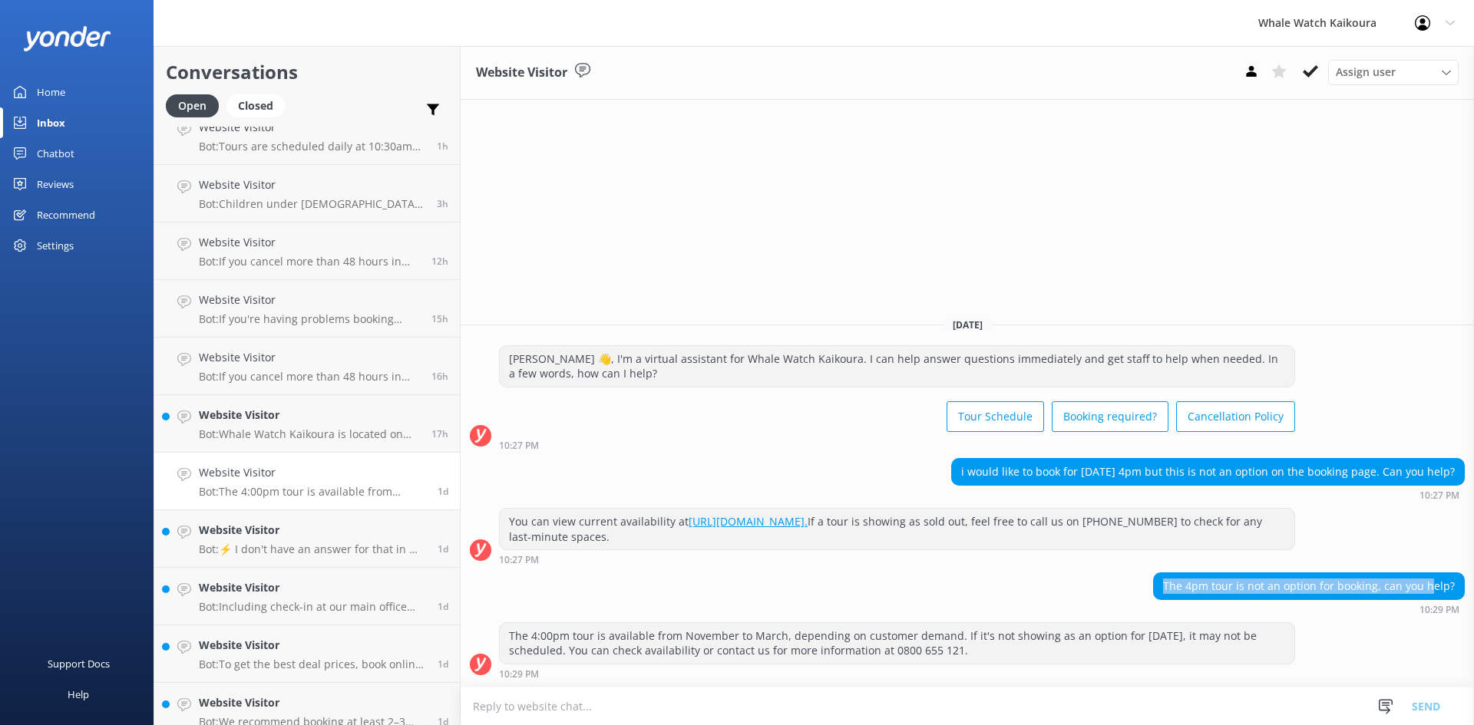
drag, startPoint x: 1169, startPoint y: 589, endPoint x: 1435, endPoint y: 596, distance: 266.5
click at [1435, 596] on div "The 4pm tour is not an option for booking, can you help?" at bounding box center [1309, 586] width 310 height 26
drag, startPoint x: 1456, startPoint y: 584, endPoint x: 1167, endPoint y: 589, distance: 288.6
click at [1167, 589] on div "The 4pm tour is not an option for booking, can you help?" at bounding box center [1309, 586] width 310 height 26
copy div "The 4pm tour is not an option for booking, can you help?"
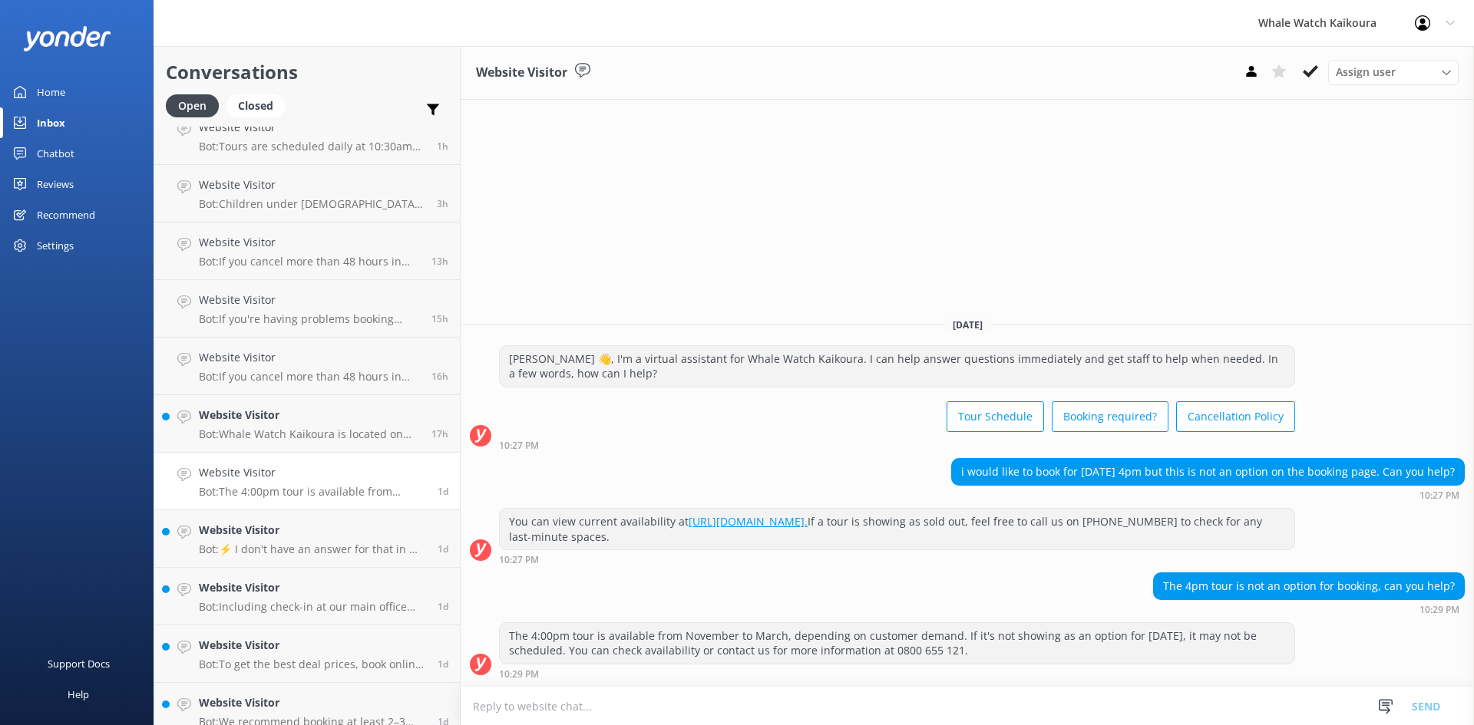
drag, startPoint x: 879, startPoint y: 471, endPoint x: 876, endPoint y: 452, distance: 18.7
click at [881, 467] on div "i would like to book for [DATE] 4pm but this is not an option on the booking pa…" at bounding box center [967, 479] width 1013 height 42
click at [387, 381] on p "Bot: If you cancel more than 48 hours in advance of your tour departure, you ge…" at bounding box center [309, 377] width 221 height 14
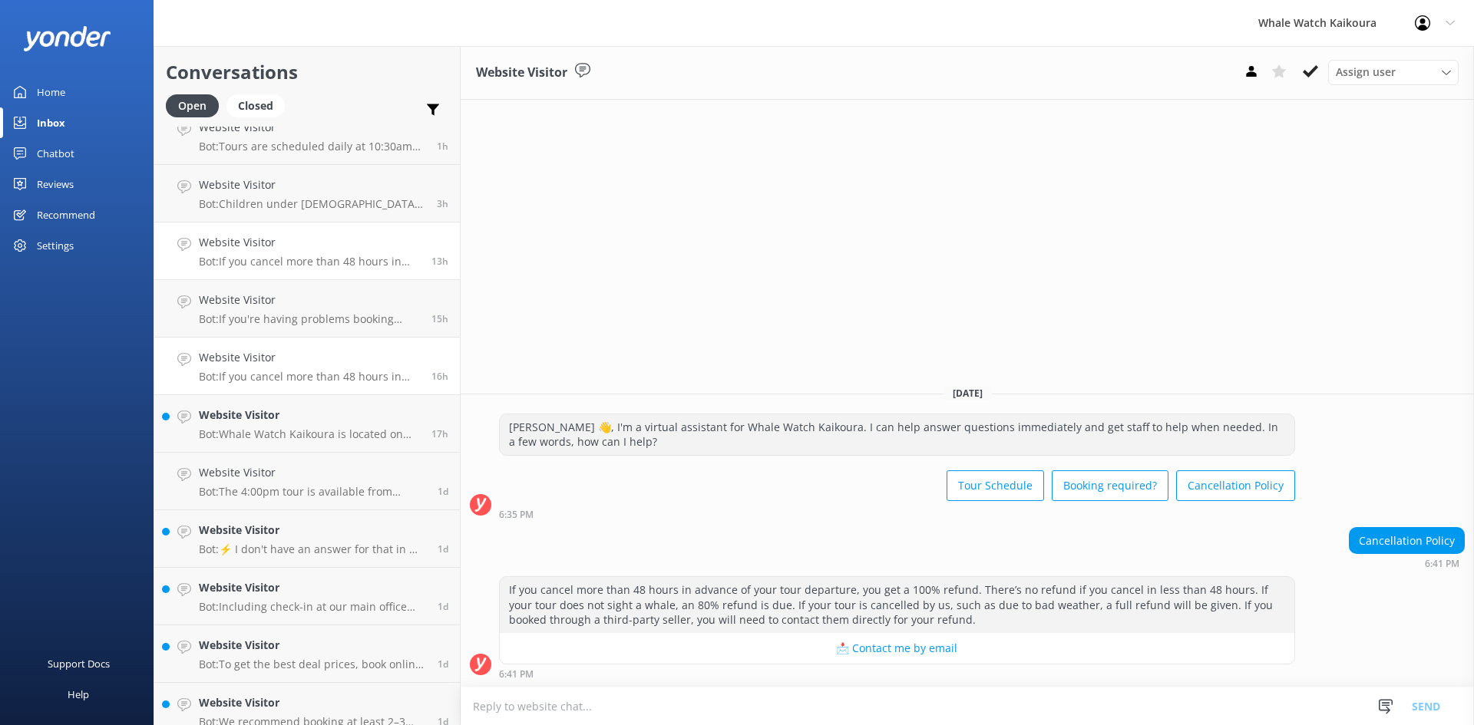
click at [378, 254] on div "Website Visitor Bot: If you cancel more than 48 hours in advance of your tour d…" at bounding box center [309, 251] width 221 height 34
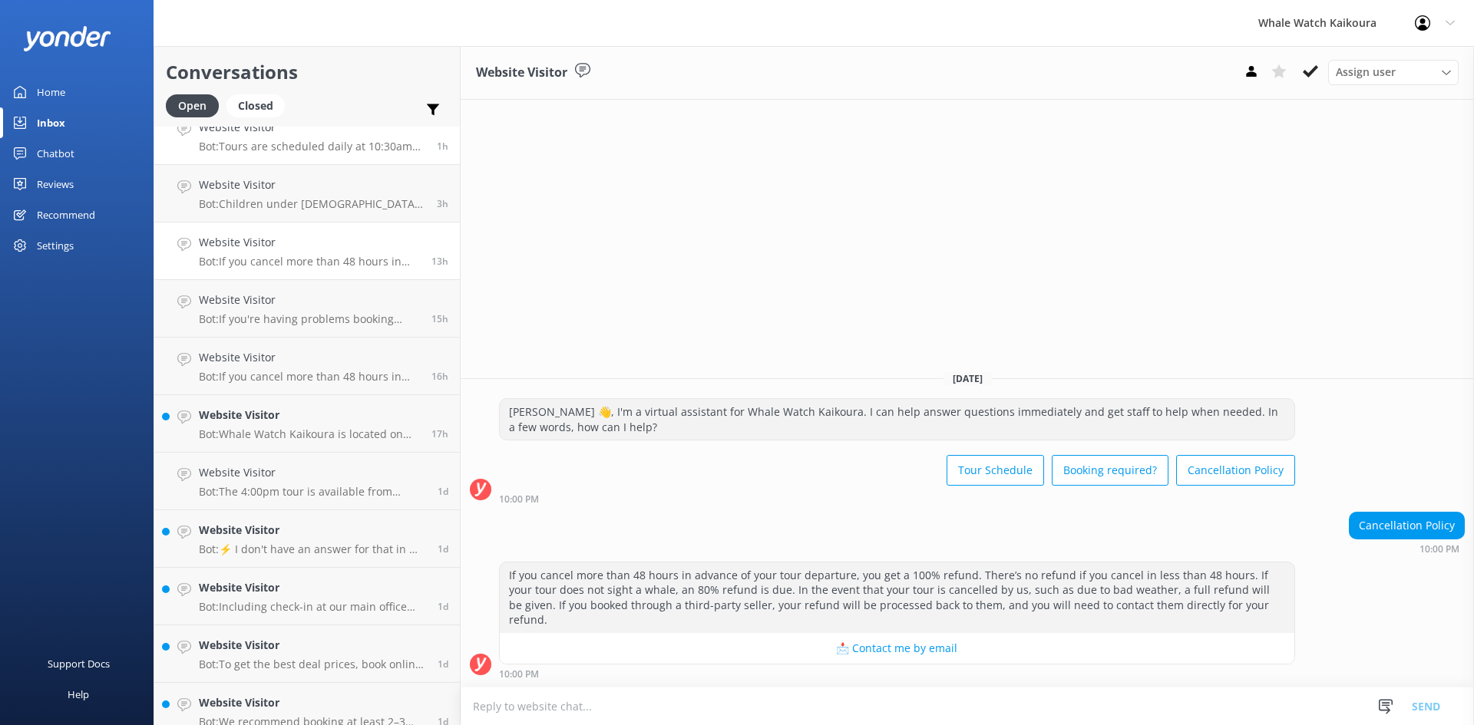
click at [314, 144] on p "Bot: Tours are scheduled daily at 10:30am year-round. As demand grows, extra to…" at bounding box center [312, 147] width 226 height 14
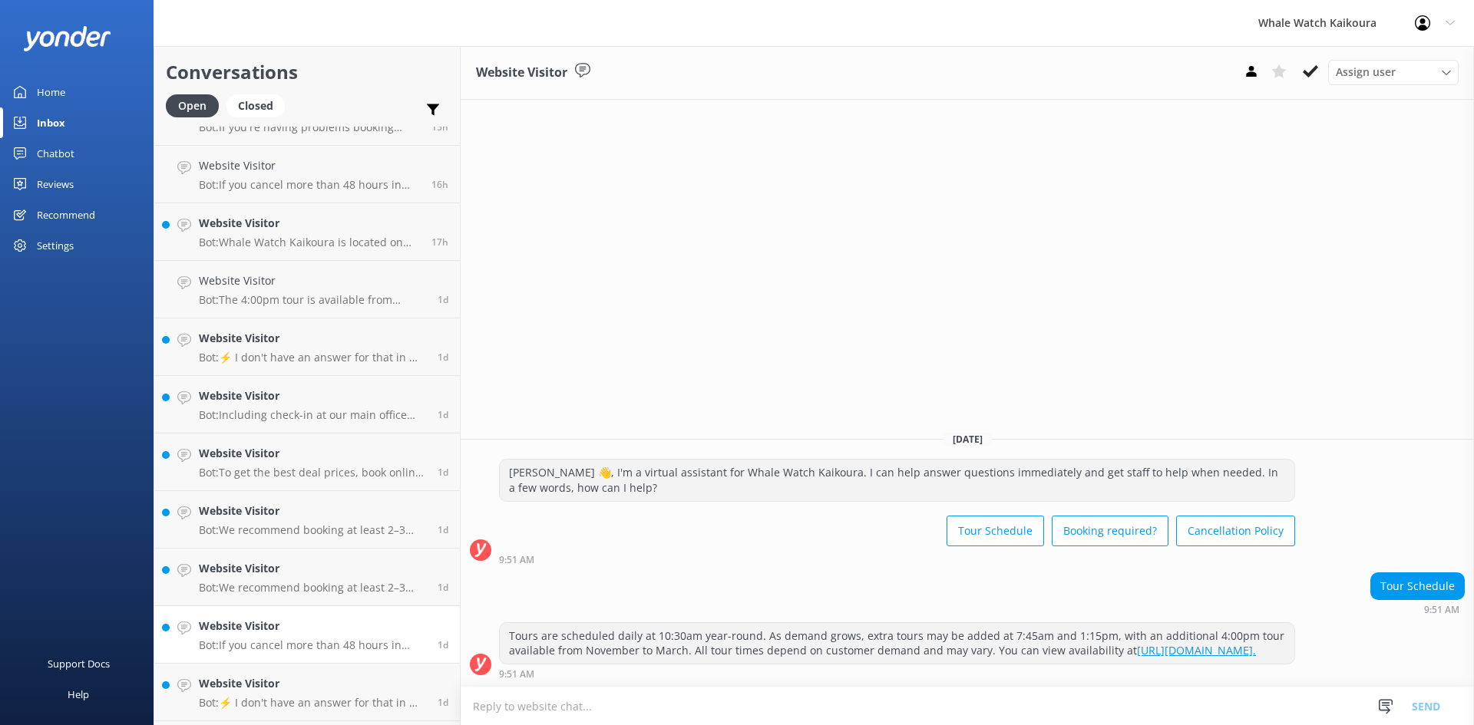
scroll to position [614, 0]
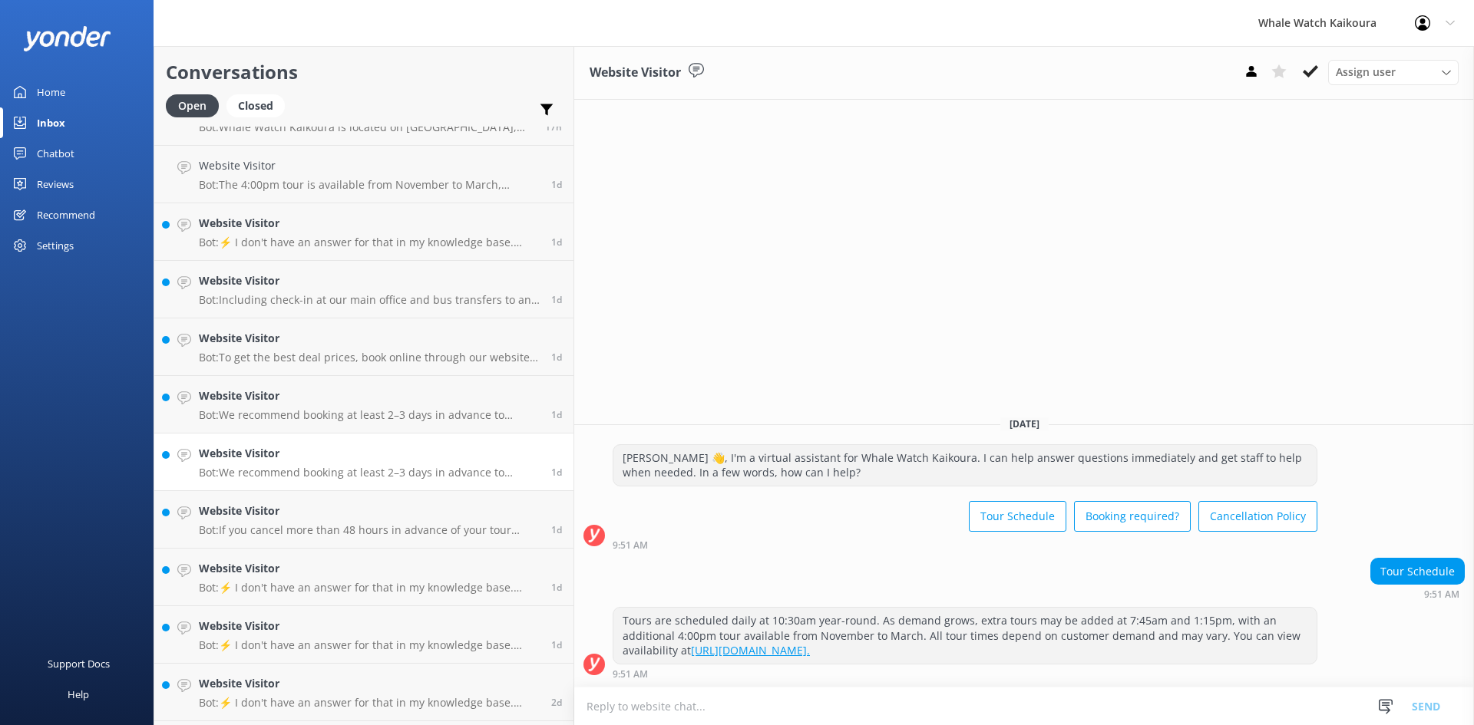
click at [345, 480] on link "Website Visitor Bot: We recommend booking at least 2–3 days in advance to secur…" at bounding box center [363, 463] width 419 height 58
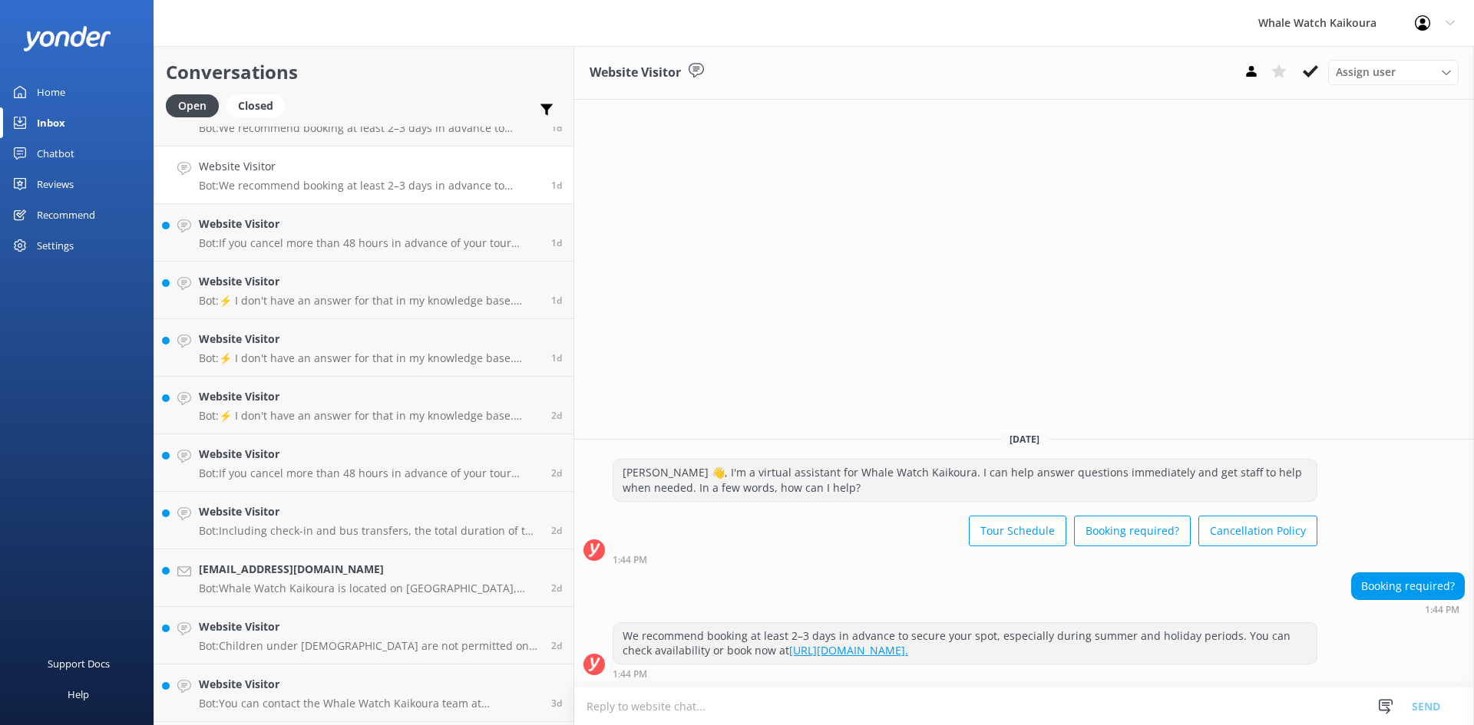
scroll to position [768, 0]
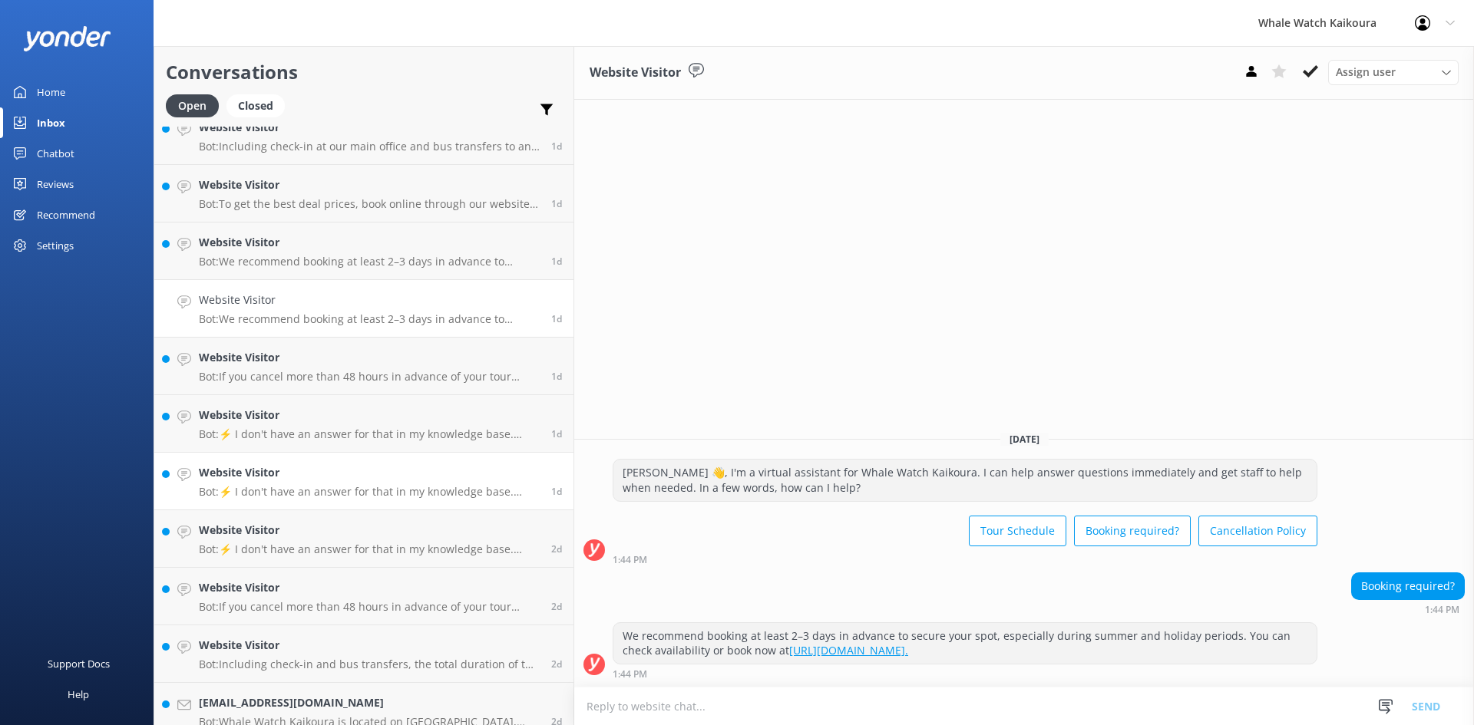
click at [322, 494] on p "Bot: ⚡ I don't have an answer for that in my knowledge base. Please try and rep…" at bounding box center [369, 492] width 341 height 14
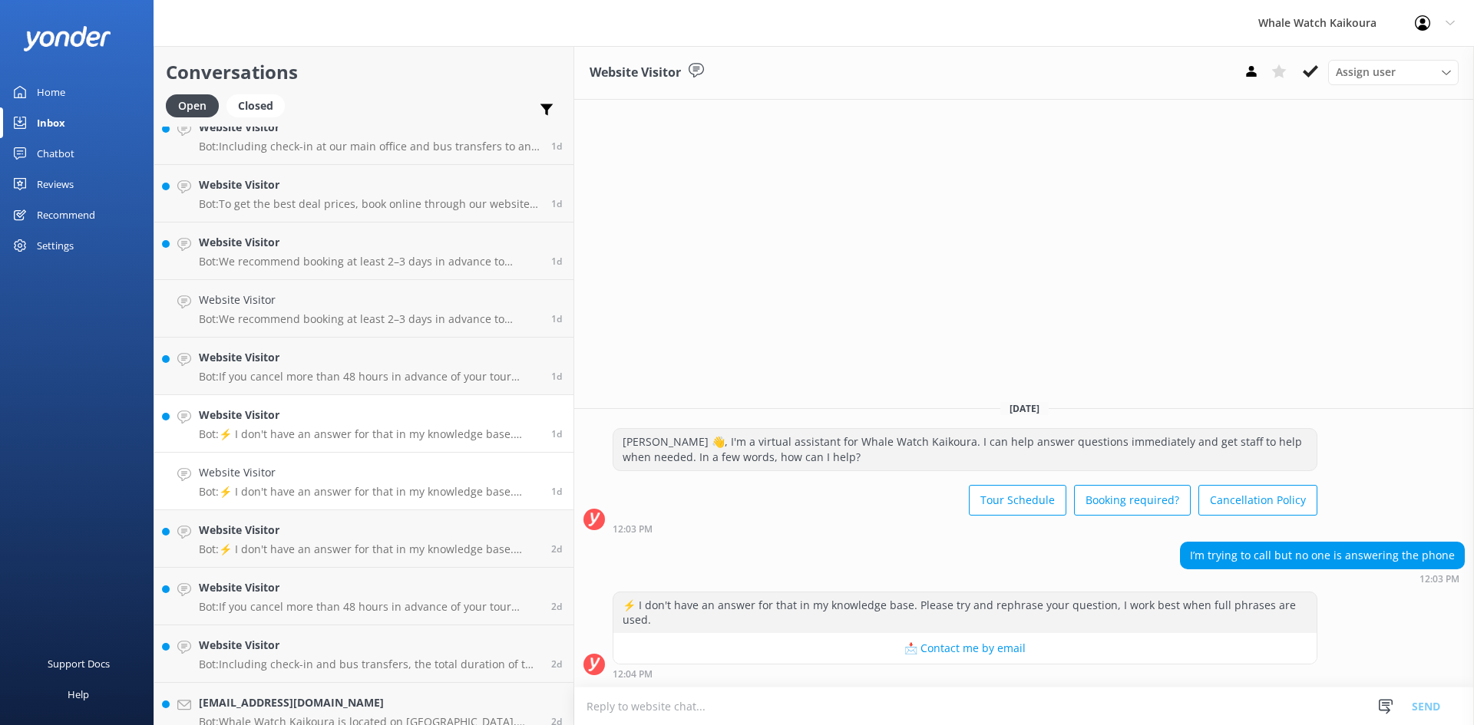
click at [305, 430] on p "Bot: ⚡ I don't have an answer for that in my knowledge base. Please try and rep…" at bounding box center [369, 435] width 341 height 14
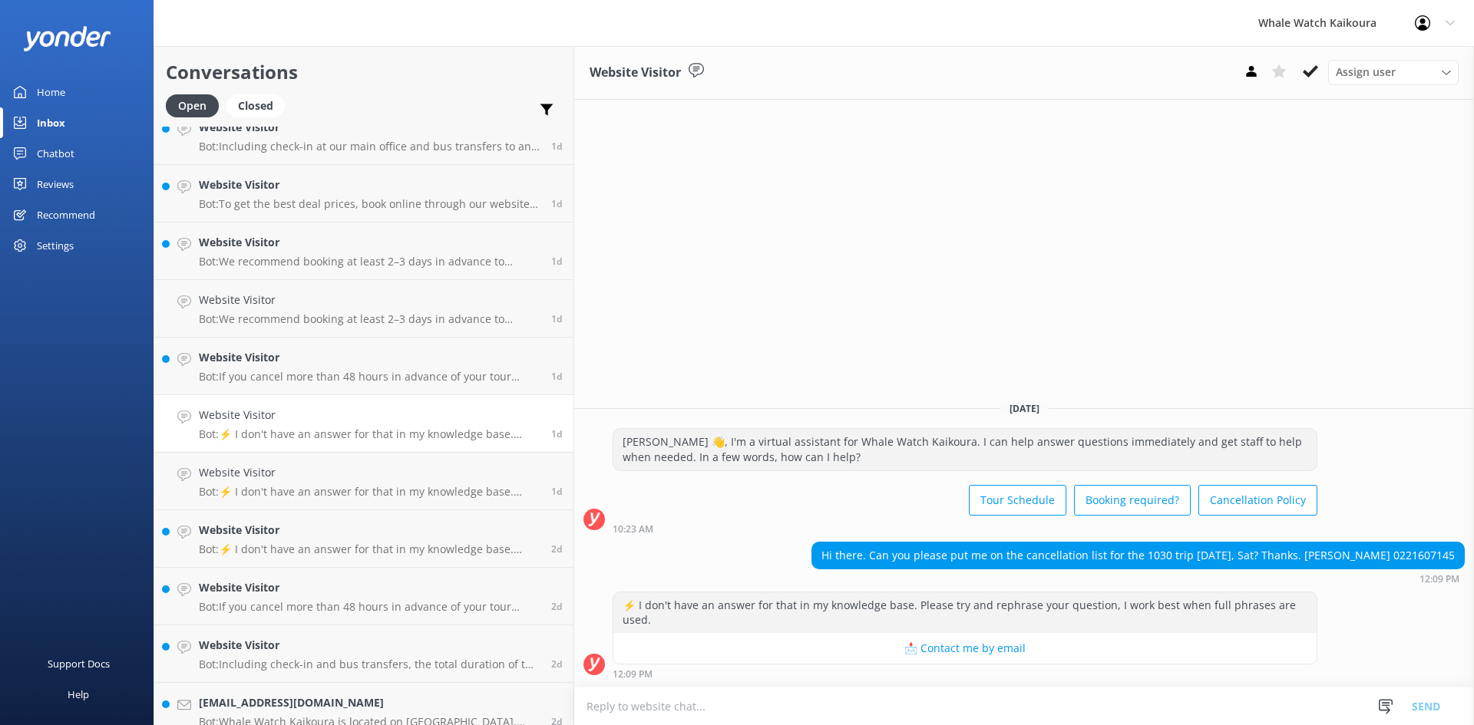
click at [236, 398] on link "Website Visitor Bot: ⚡ I don't have an answer for that in my knowledge base. Pl…" at bounding box center [363, 424] width 419 height 58
drag, startPoint x: 1032, startPoint y: 190, endPoint x: 949, endPoint y: 249, distance: 101.8
click at [1025, 193] on div "Website Visitor Assign user Customer Support Wiremu Stone Abba kahu [PERSON_NAM…" at bounding box center [1024, 385] width 900 height 679
